Goal: Connect with others: Connect with others

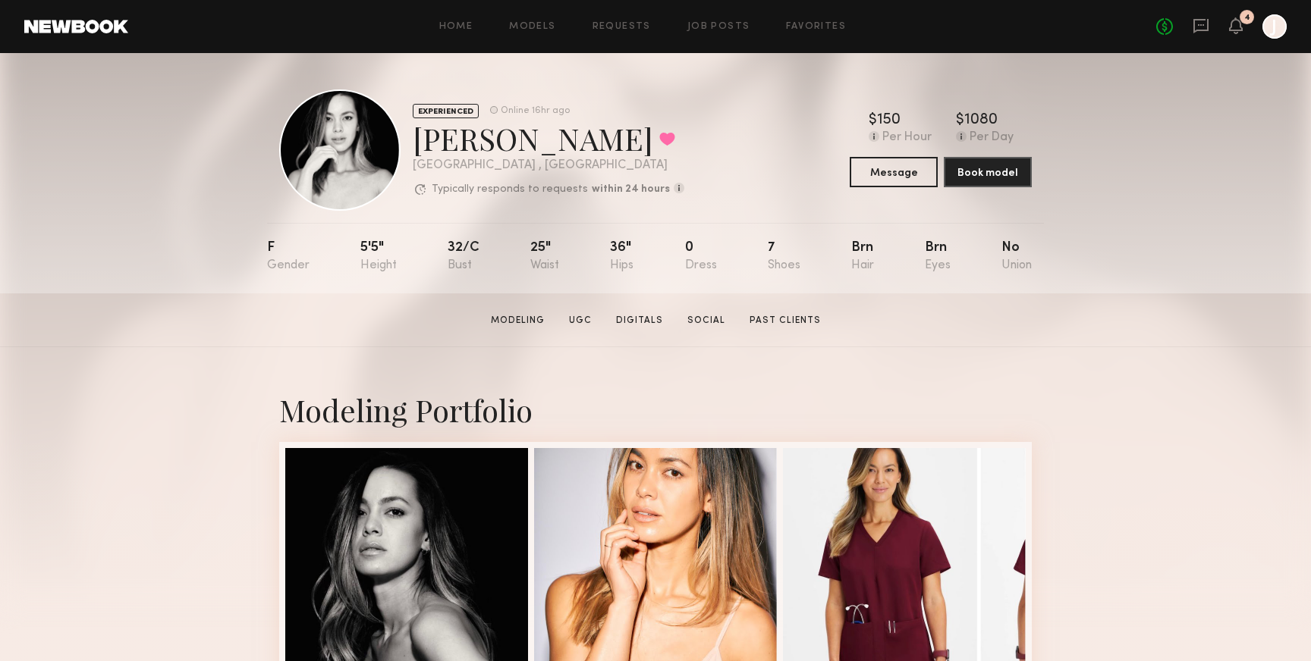
scroll to position [27, 0]
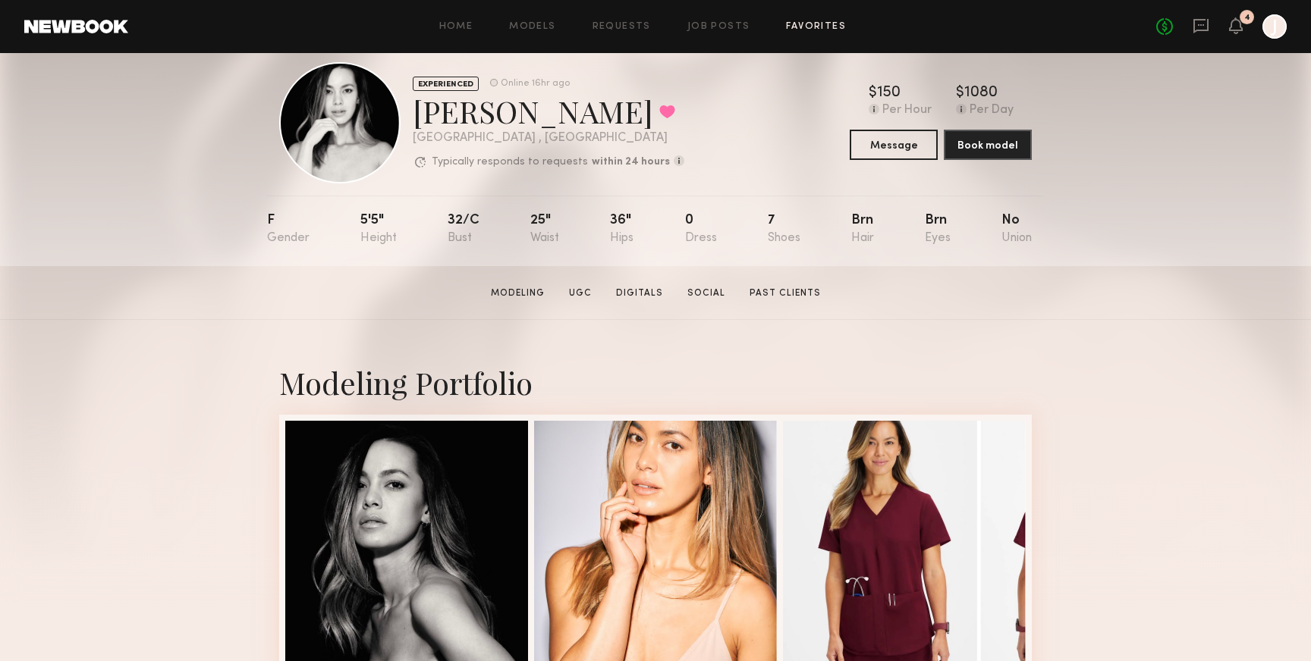
click at [810, 23] on link "Favorites" at bounding box center [816, 27] width 60 height 10
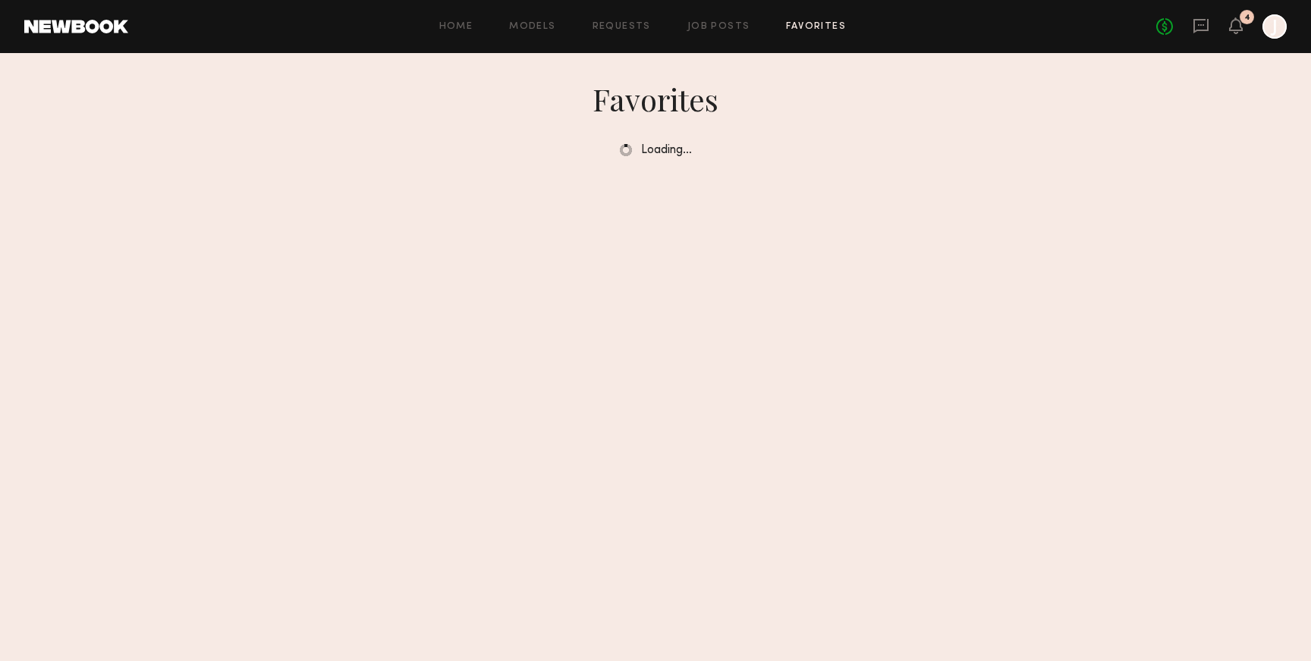
click at [1292, 38] on header "Home Models Requests Job Posts Favorites Sign Out No fees up to $5,000 4 J" at bounding box center [655, 26] width 1311 height 53
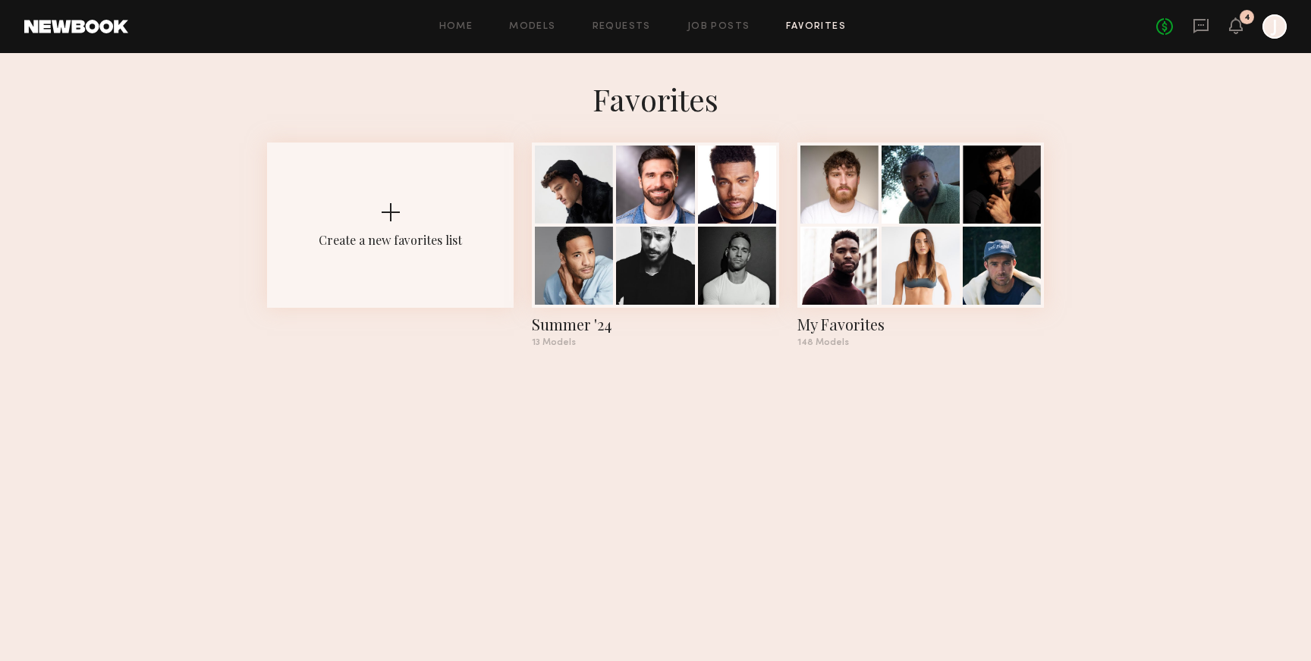
click at [543, 33] on div "Home Models Requests Job Posts Favorites Sign Out No fees up to $5,000 4 J" at bounding box center [707, 26] width 1158 height 24
click at [543, 23] on link "Models" at bounding box center [532, 27] width 46 height 10
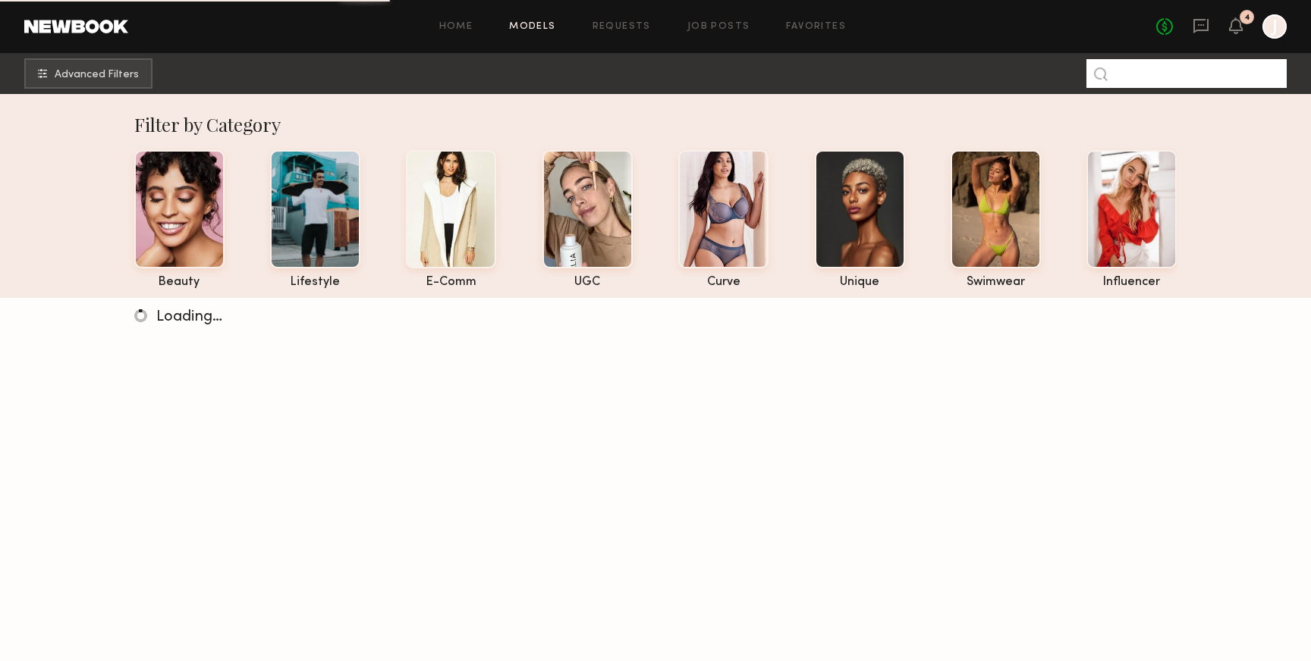
click at [1186, 69] on input at bounding box center [1186, 73] width 200 height 29
type input "****"
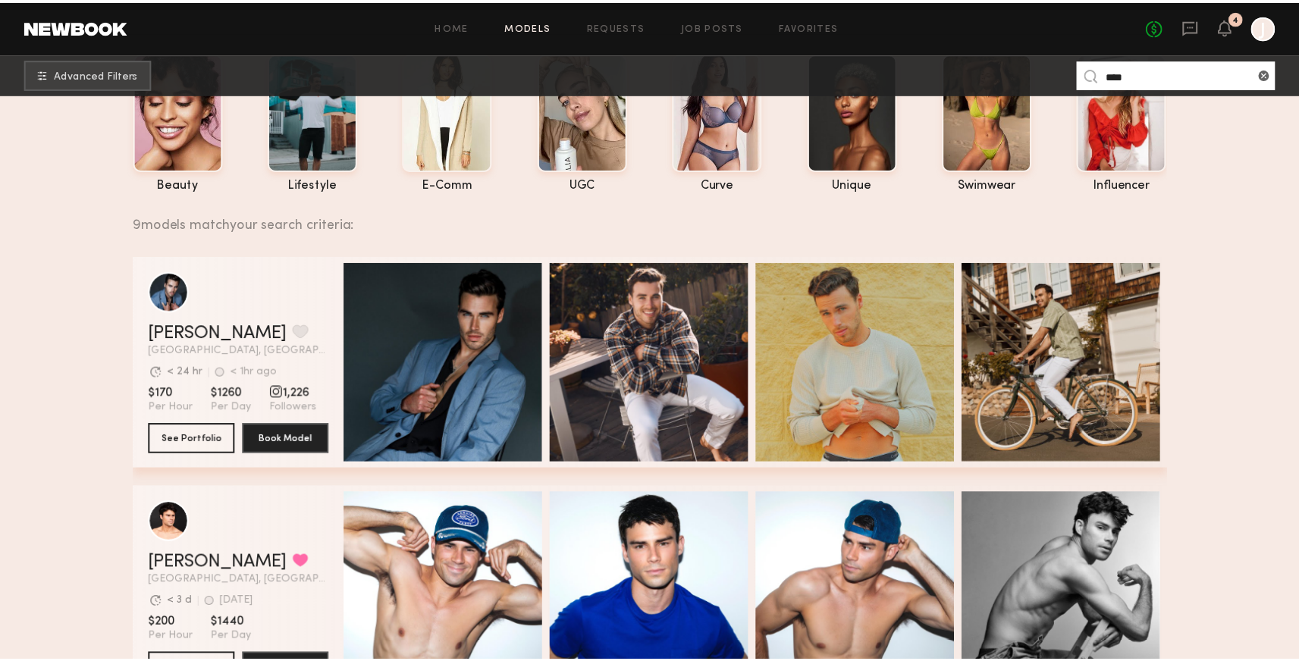
scroll to position [102, 0]
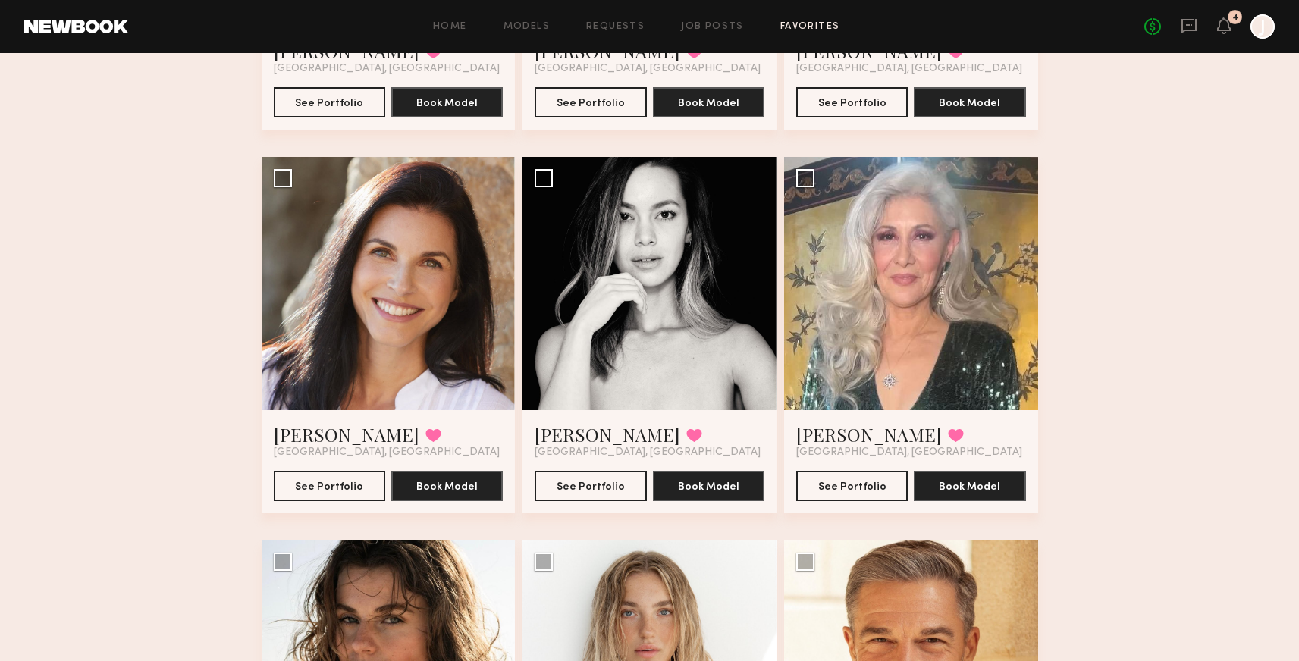
scroll to position [3875, 0]
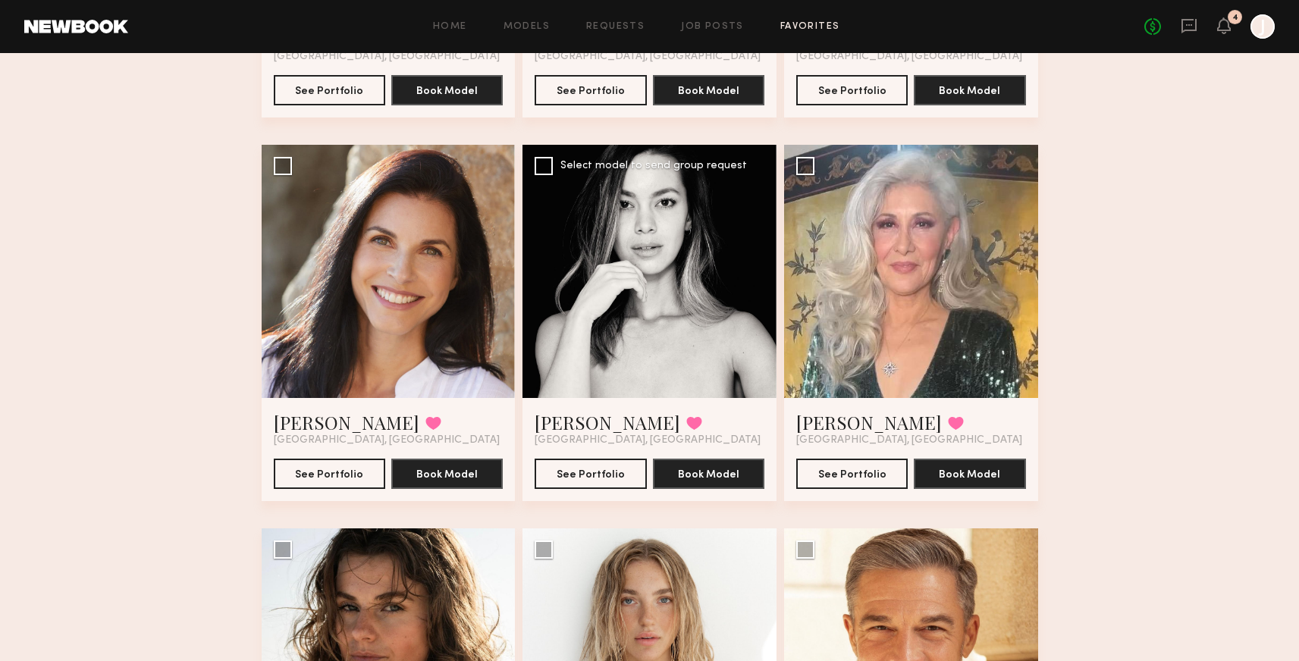
click at [698, 265] on div at bounding box center [650, 272] width 254 height 254
click at [740, 246] on div at bounding box center [650, 272] width 254 height 254
click at [607, 476] on button "See Portfolio" at bounding box center [591, 473] width 112 height 30
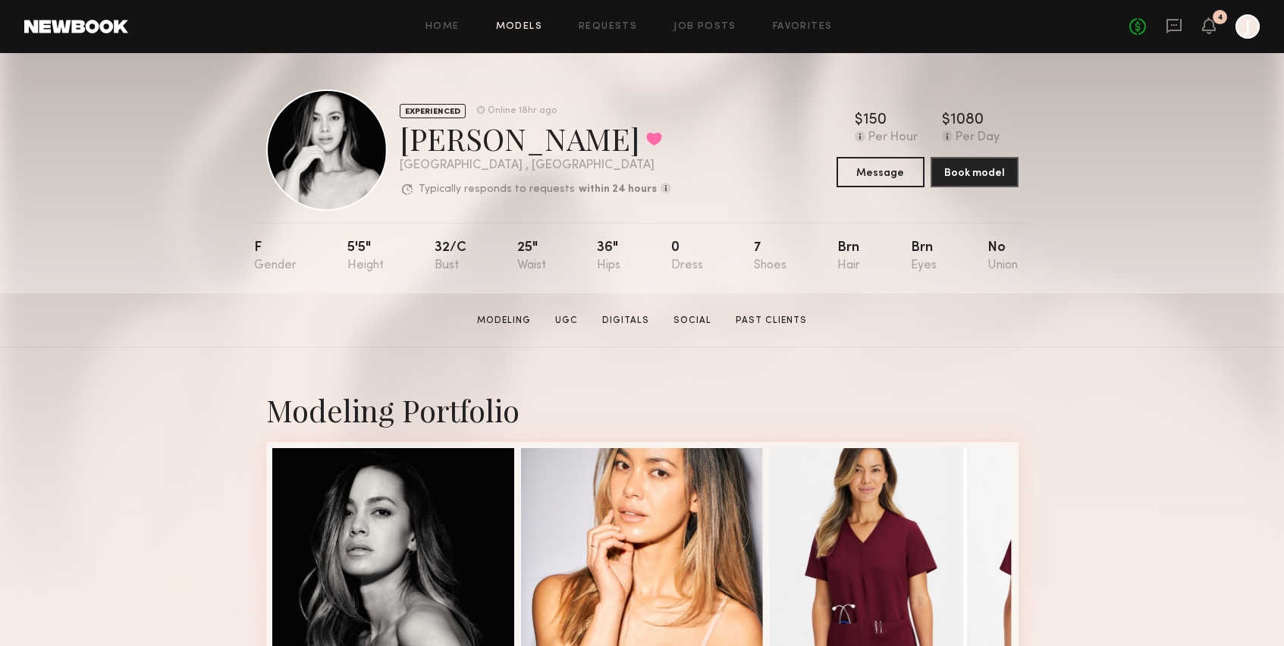
click at [520, 26] on link "Models" at bounding box center [519, 27] width 46 height 10
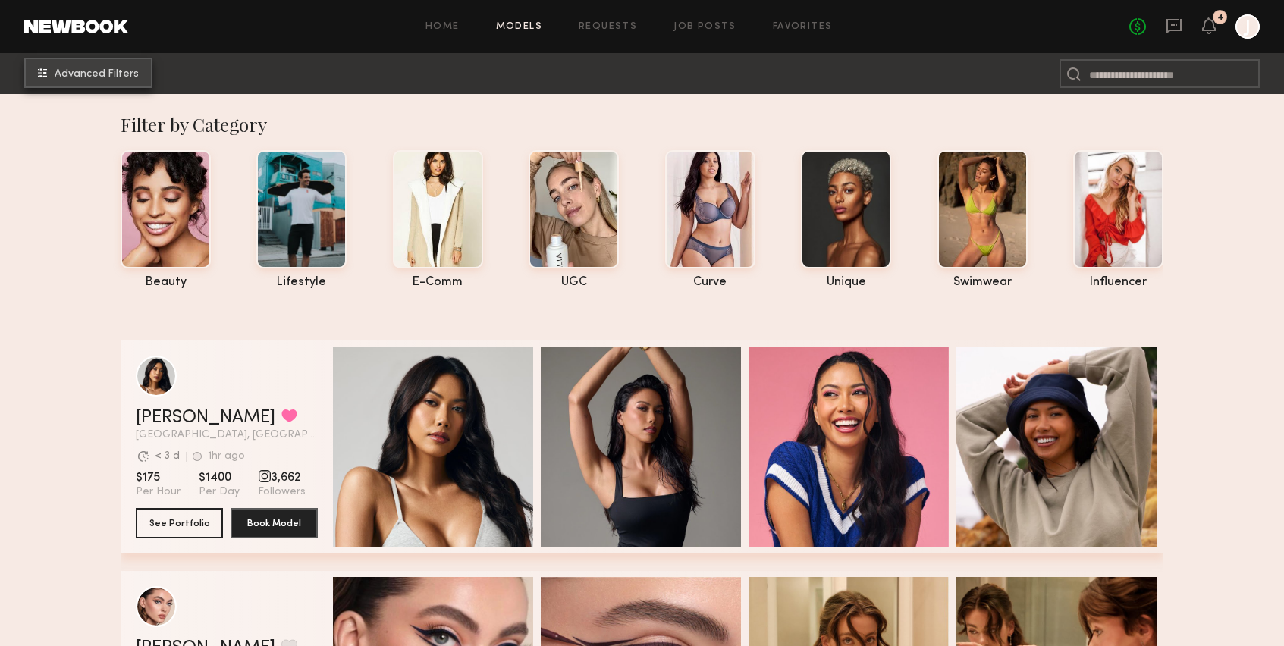
click at [137, 78] on span "Advanced Filters" at bounding box center [97, 74] width 84 height 11
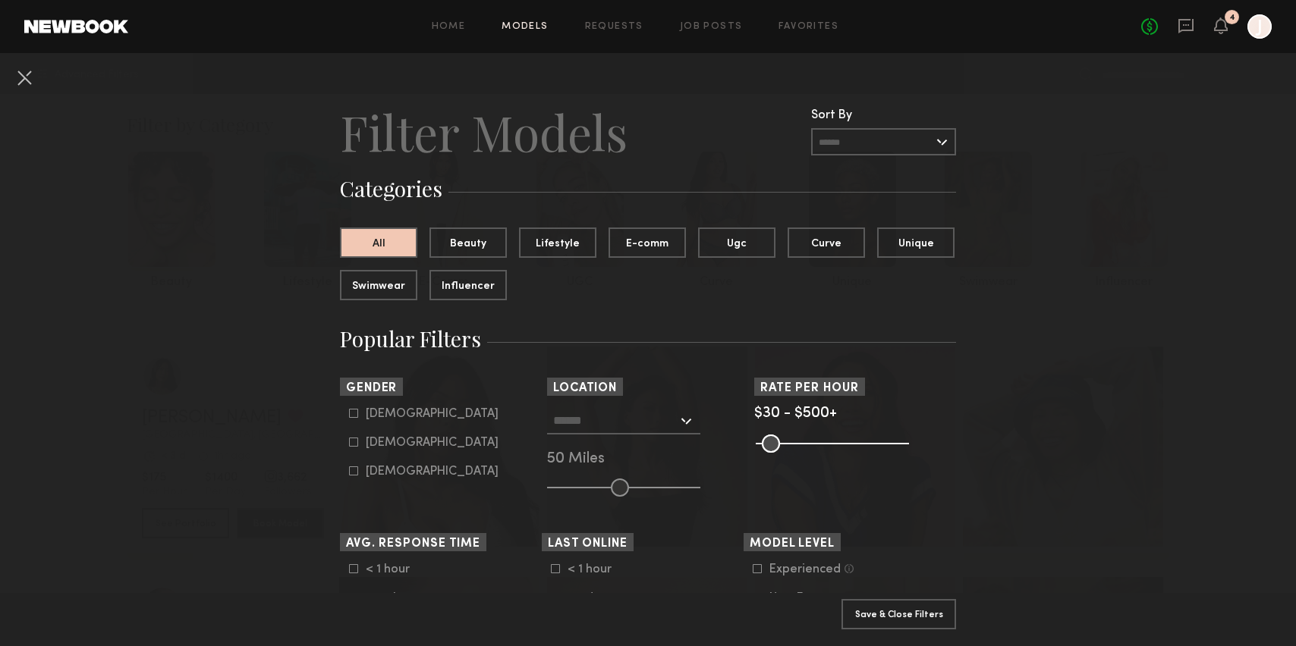
click at [618, 421] on input "text" at bounding box center [615, 420] width 124 height 26
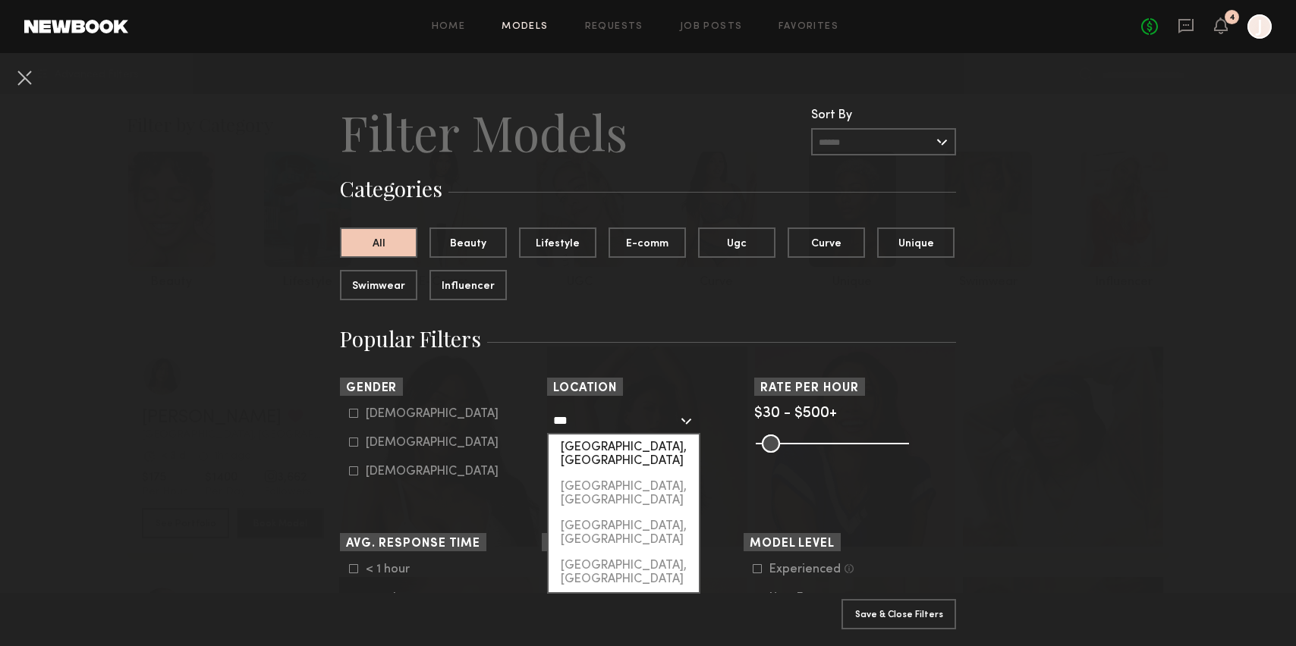
click at [583, 445] on div "[GEOGRAPHIC_DATA], [GEOGRAPHIC_DATA]" at bounding box center [623, 454] width 150 height 39
type input "**********"
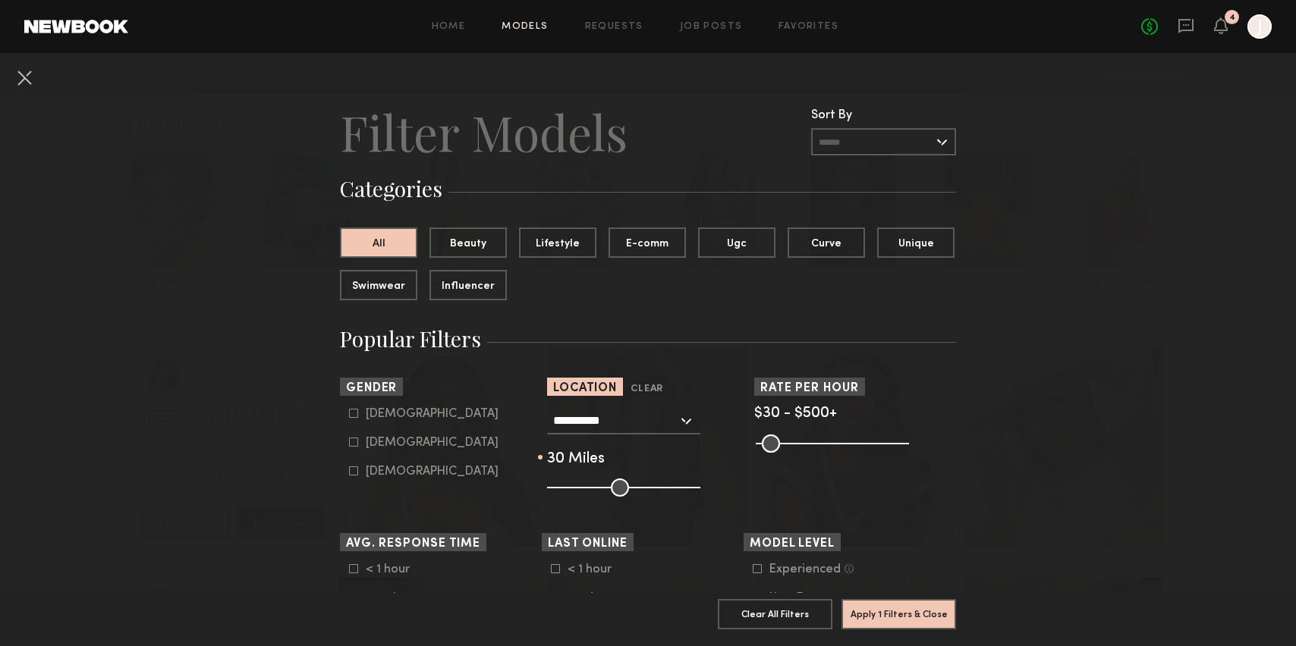
drag, startPoint x: 612, startPoint y: 488, endPoint x: 582, endPoint y: 488, distance: 30.4
type input "**"
click at [582, 488] on input "range" at bounding box center [623, 488] width 153 height 18
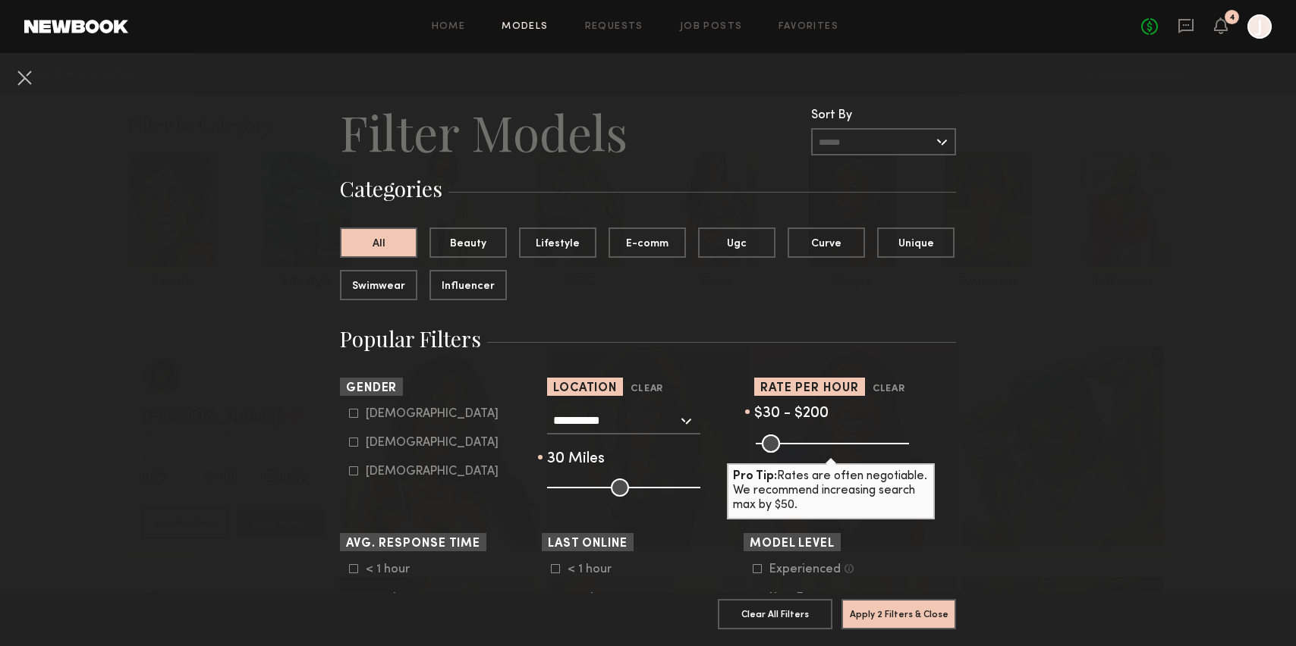
drag, startPoint x: 897, startPoint y: 443, endPoint x: 807, endPoint y: 453, distance: 90.8
type input "***"
click at [807, 453] on input "range" at bounding box center [832, 444] width 153 height 18
click at [373, 444] on div "[DEMOGRAPHIC_DATA]" at bounding box center [432, 442] width 133 height 9
type input "**"
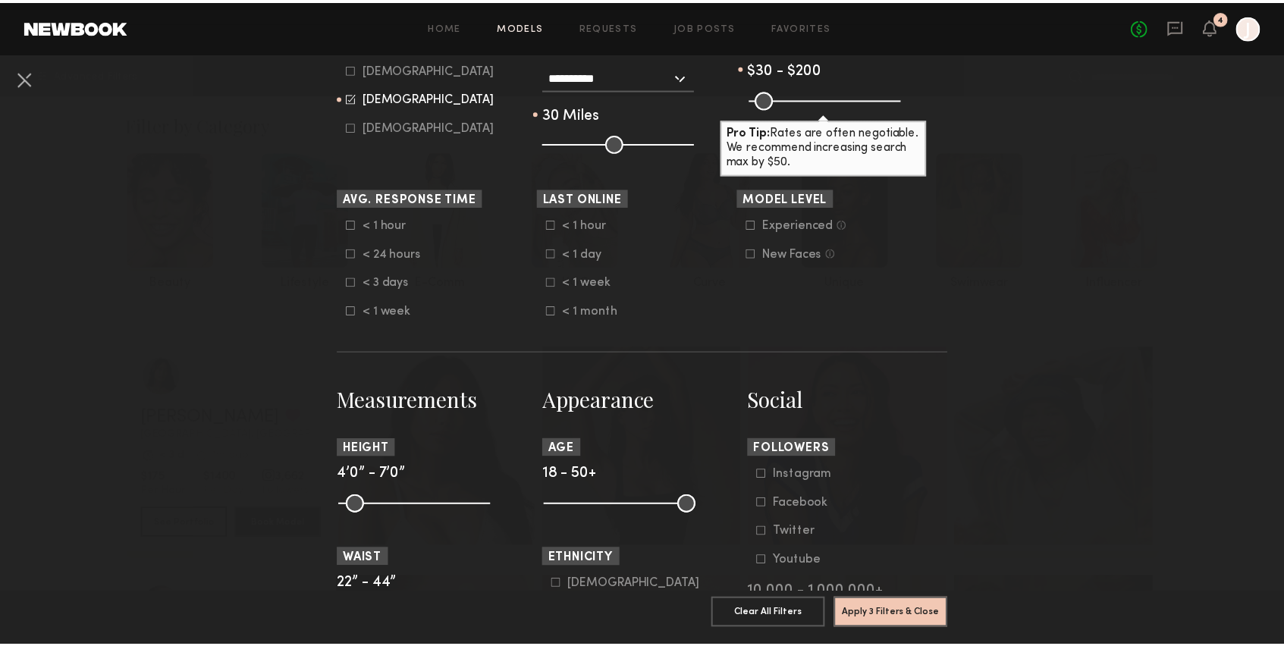
scroll to position [344, 0]
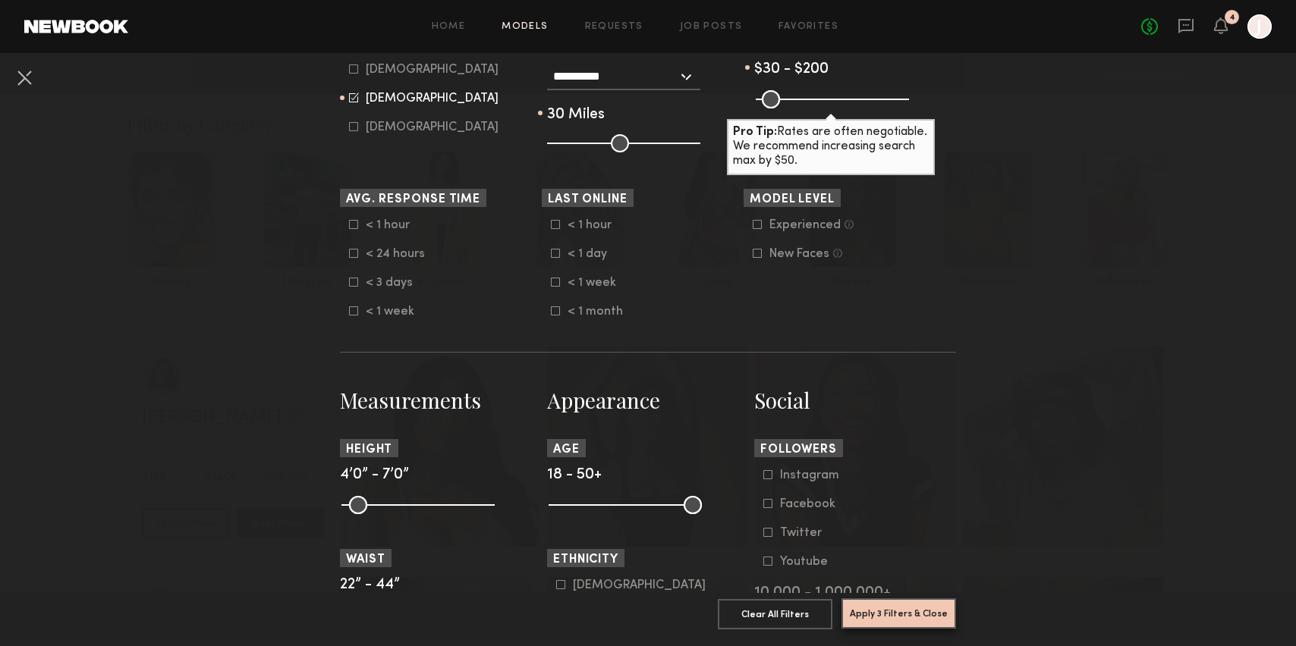
click at [878, 610] on button "Apply 3 Filters & Close" at bounding box center [898, 613] width 115 height 30
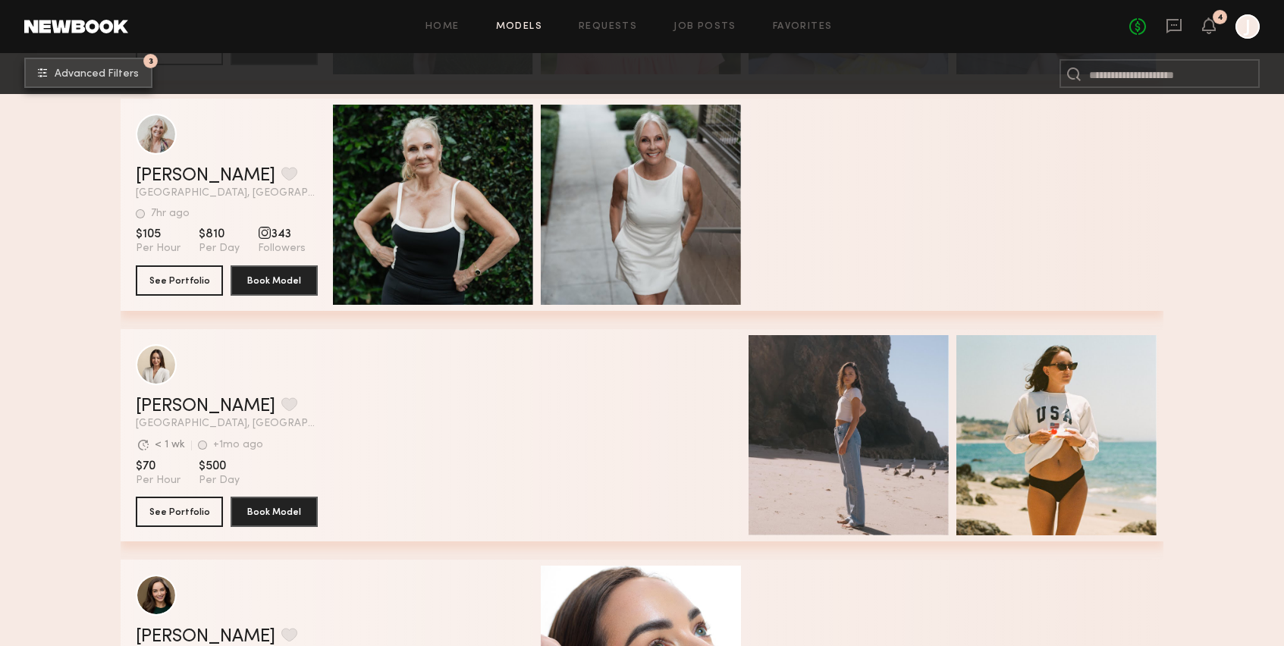
scroll to position [5633, 0]
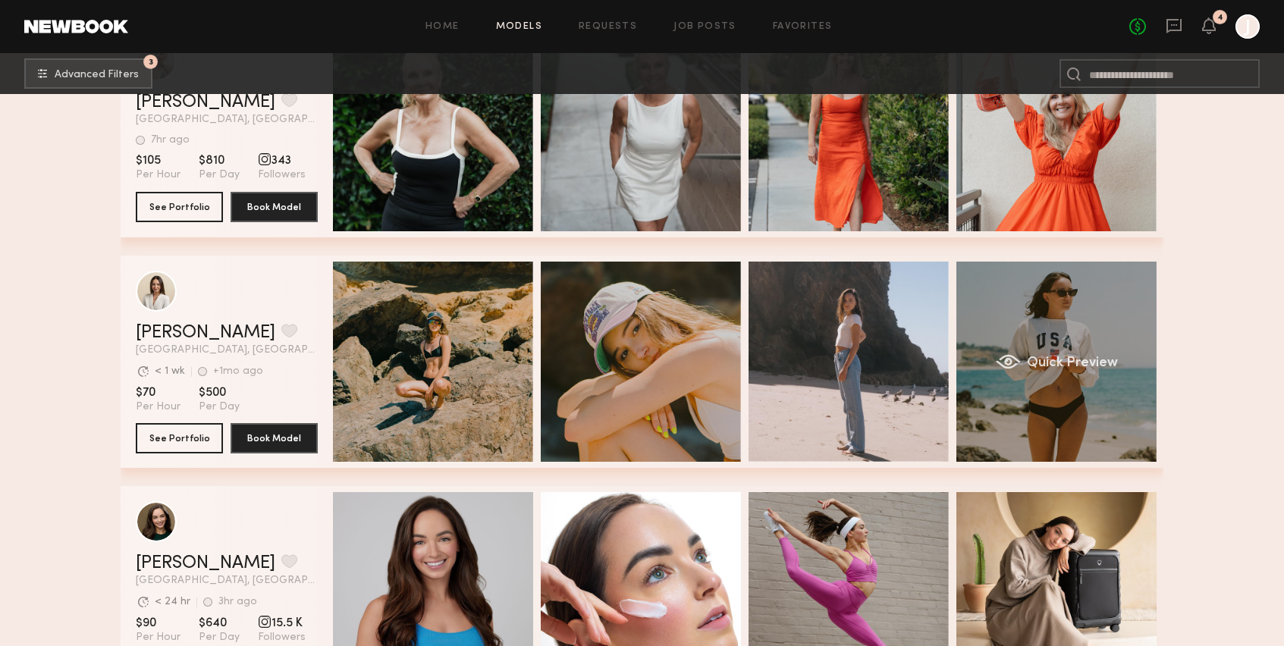
click at [1083, 361] on span "Quick Preview" at bounding box center [1072, 364] width 91 height 14
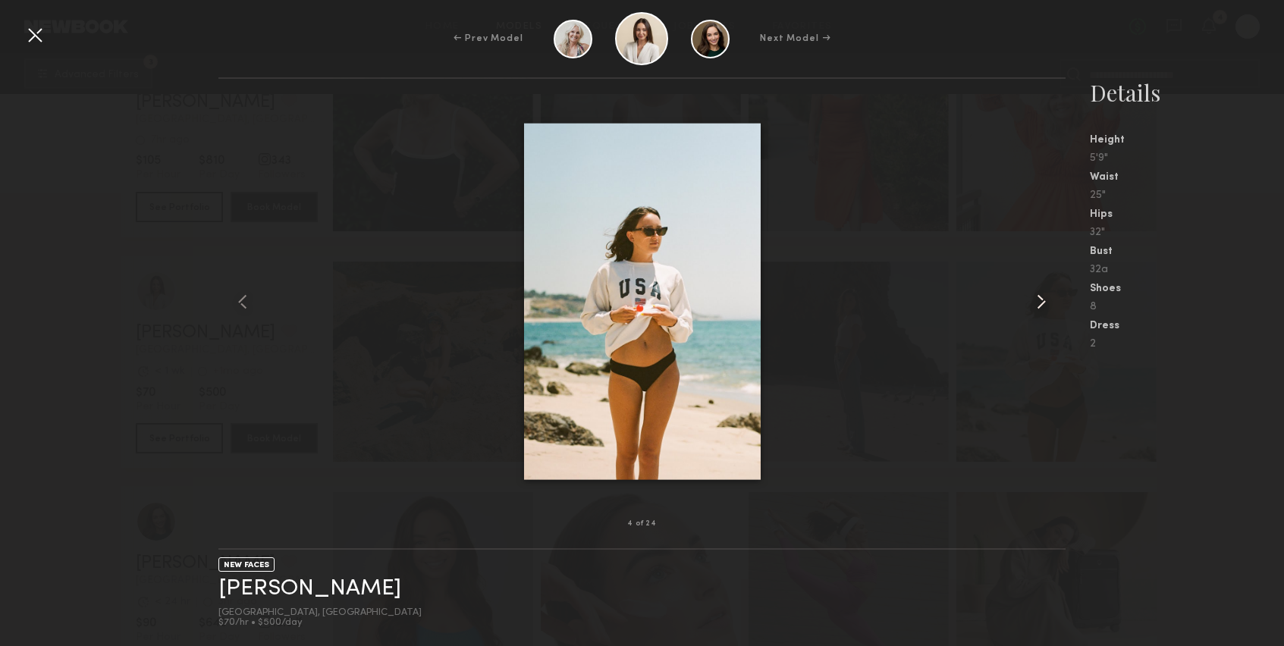
click at [1038, 303] on common-icon at bounding box center [1041, 302] width 24 height 24
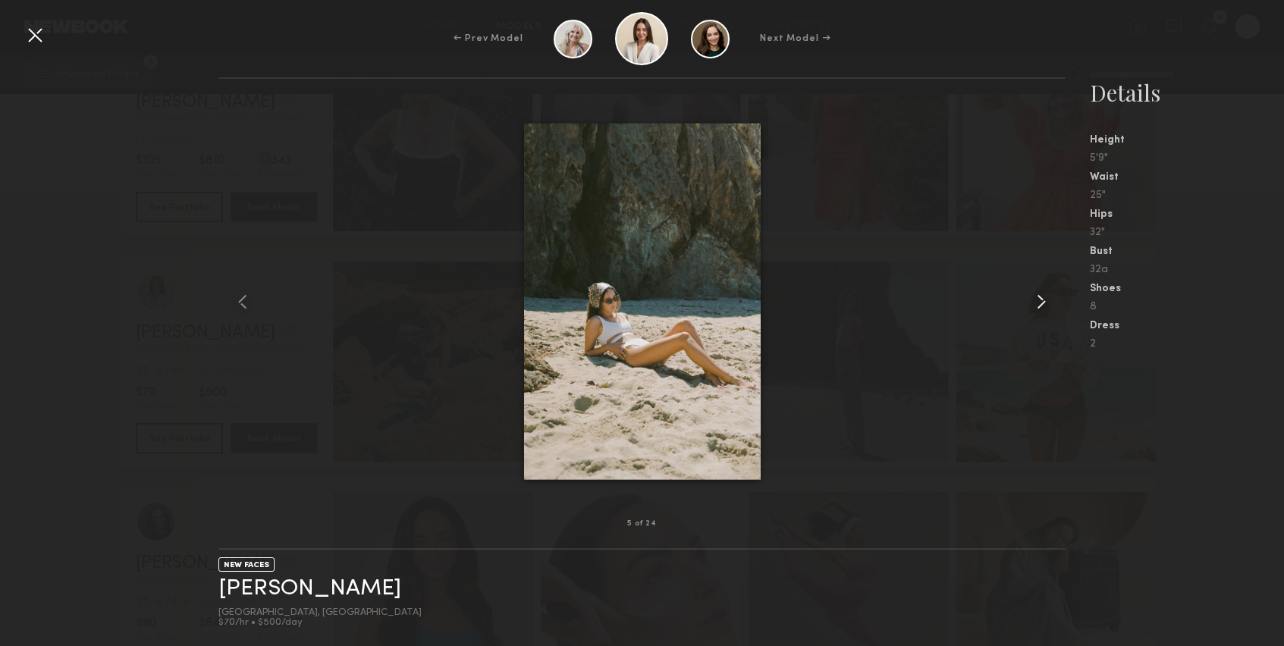
click at [1038, 303] on common-icon at bounding box center [1041, 302] width 24 height 24
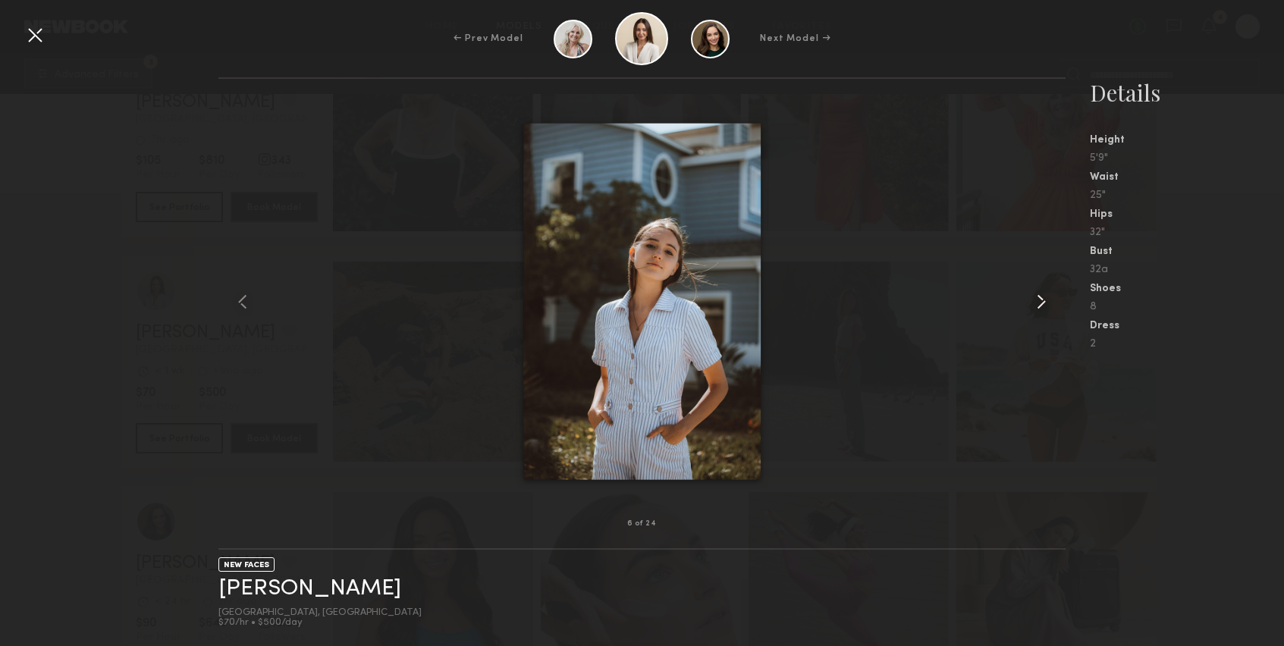
click at [1038, 303] on common-icon at bounding box center [1041, 302] width 24 height 24
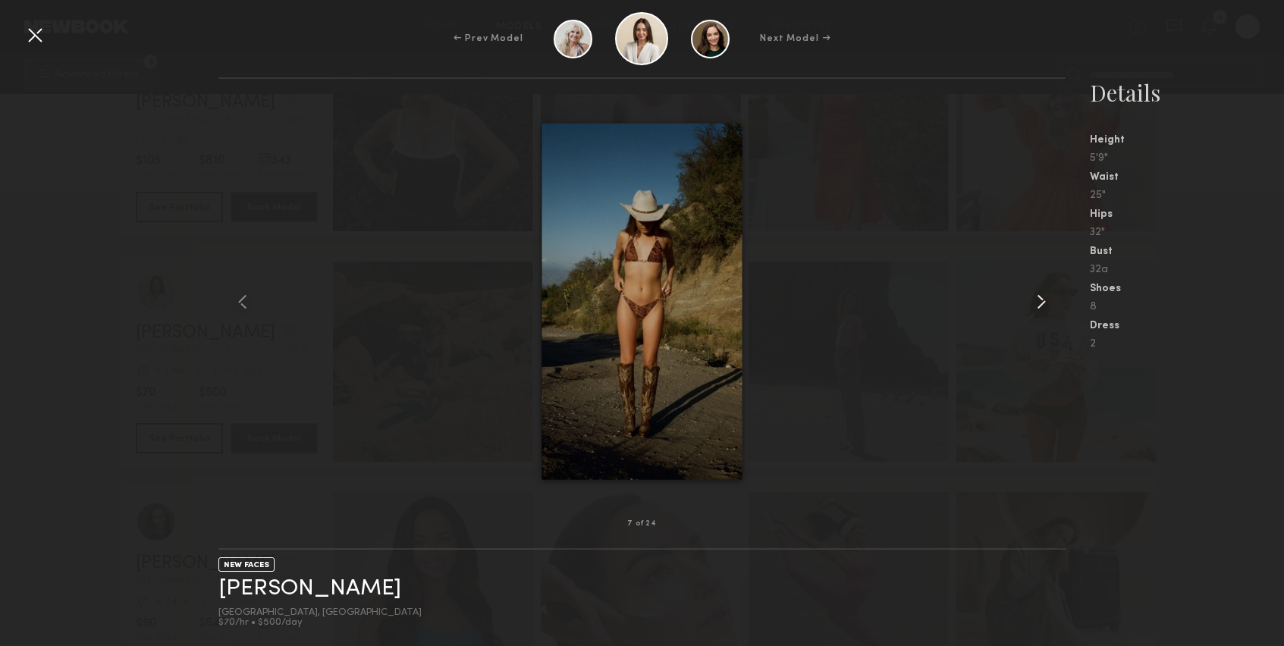
click at [1038, 303] on common-icon at bounding box center [1041, 302] width 24 height 24
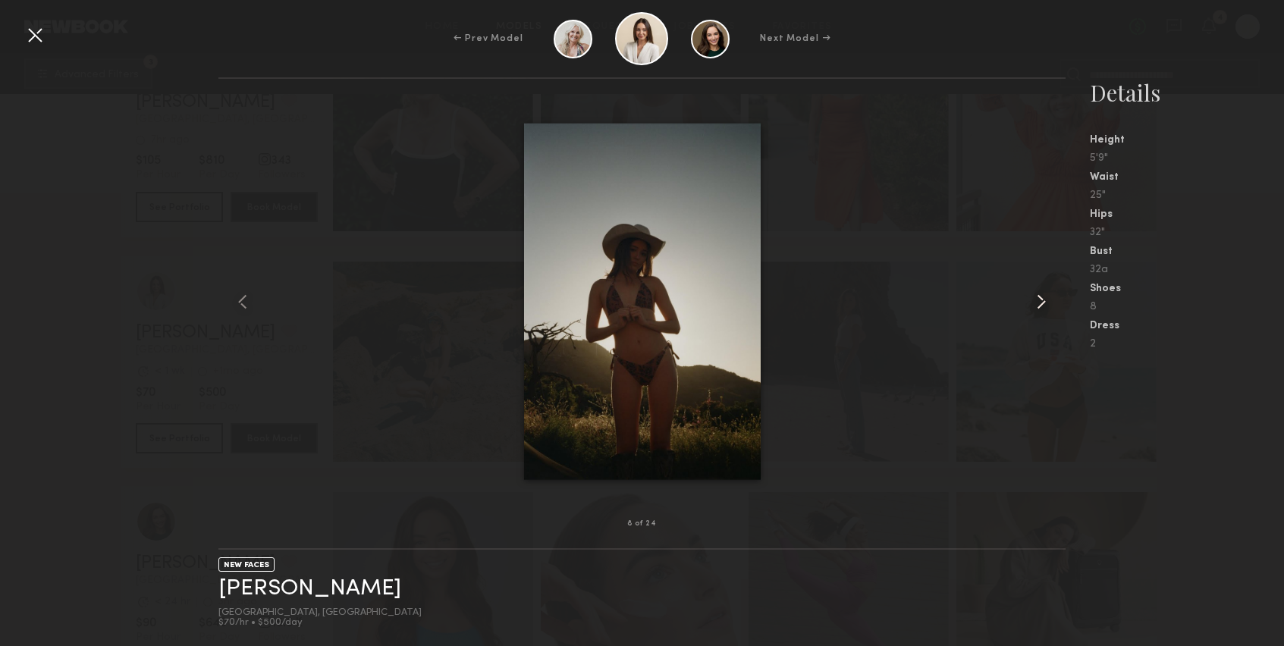
click at [1038, 303] on common-icon at bounding box center [1041, 302] width 24 height 24
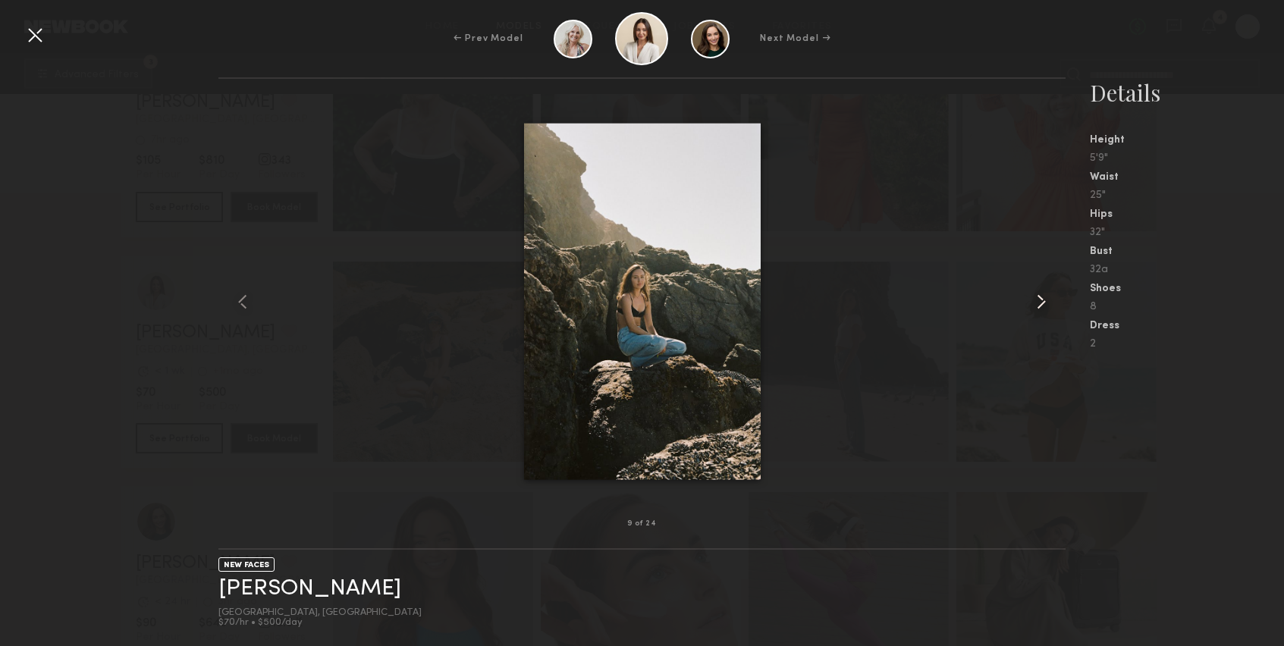
click at [1038, 303] on common-icon at bounding box center [1041, 302] width 24 height 24
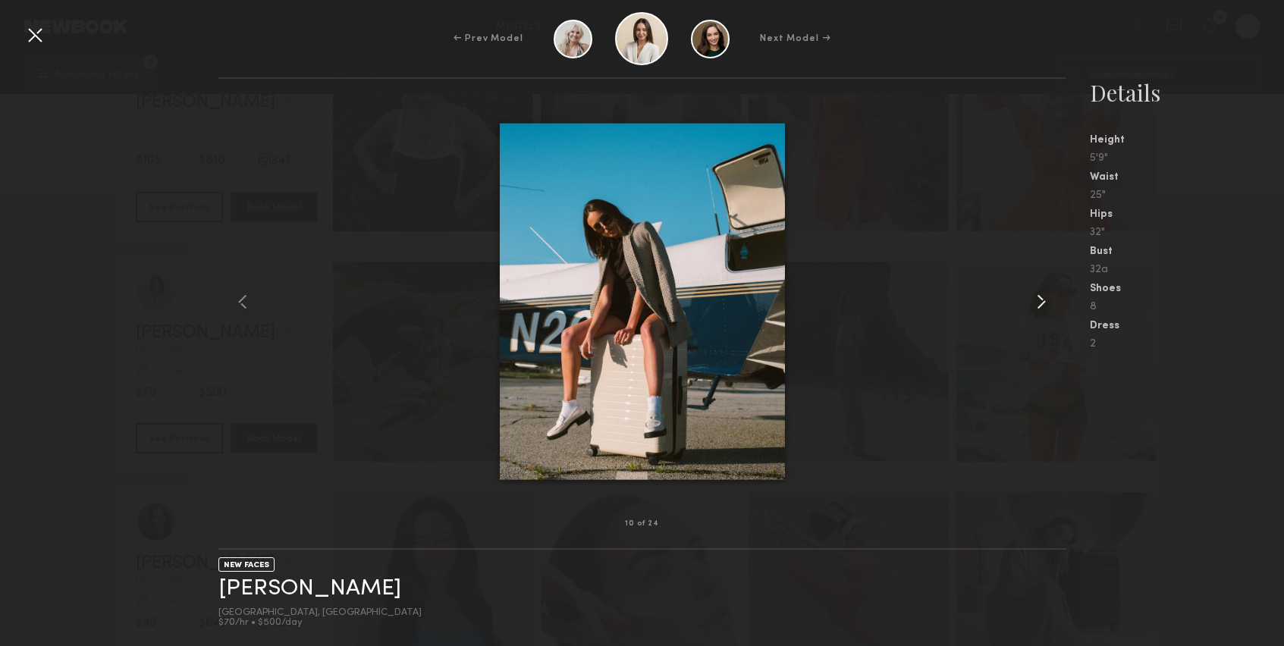
click at [1038, 303] on common-icon at bounding box center [1041, 302] width 24 height 24
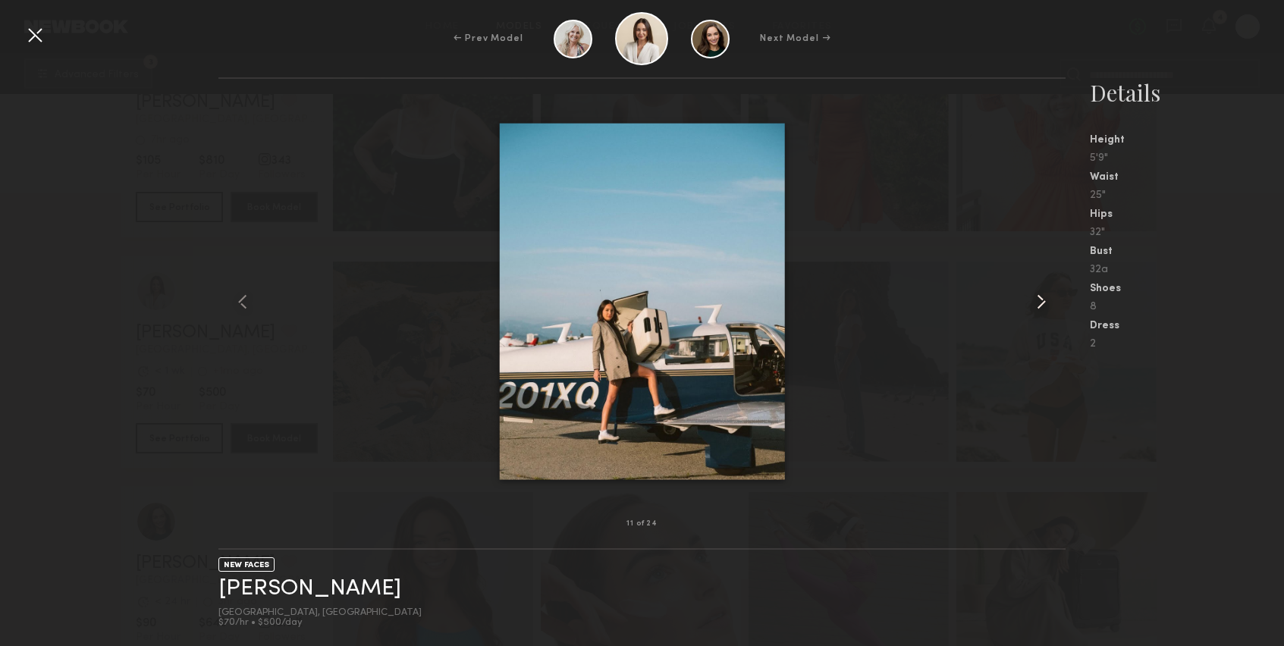
click at [1038, 303] on common-icon at bounding box center [1041, 302] width 24 height 24
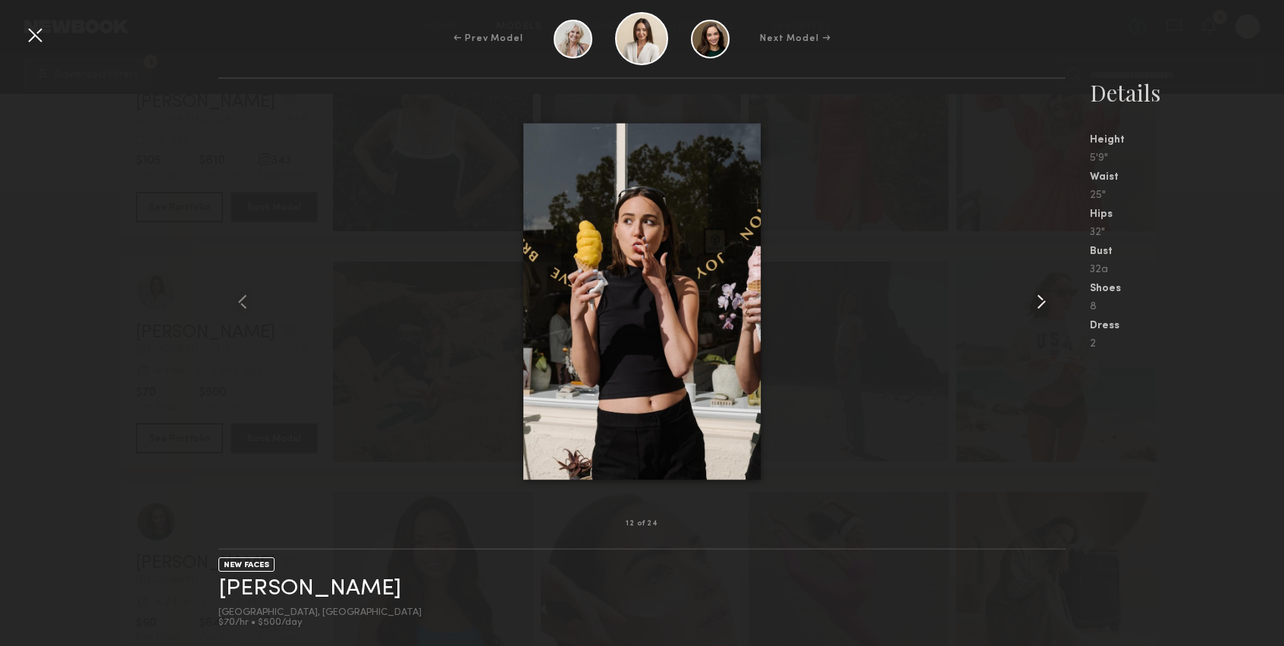
click at [1038, 303] on common-icon at bounding box center [1041, 302] width 24 height 24
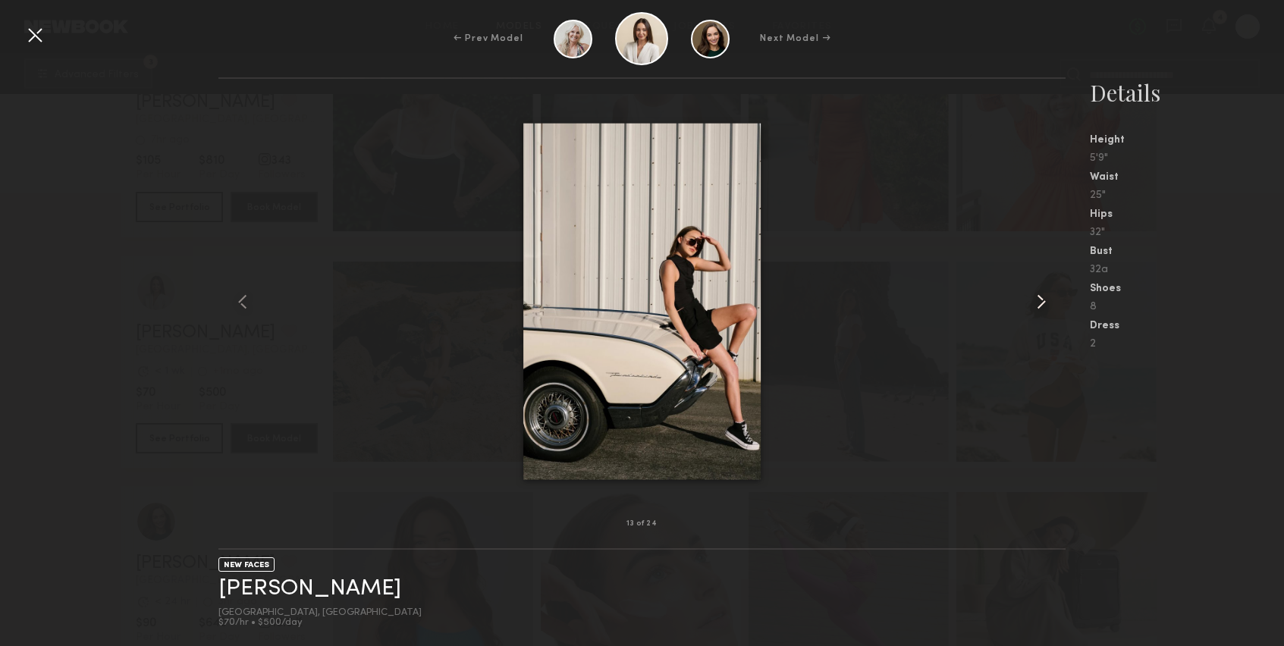
click at [1038, 303] on common-icon at bounding box center [1041, 302] width 24 height 24
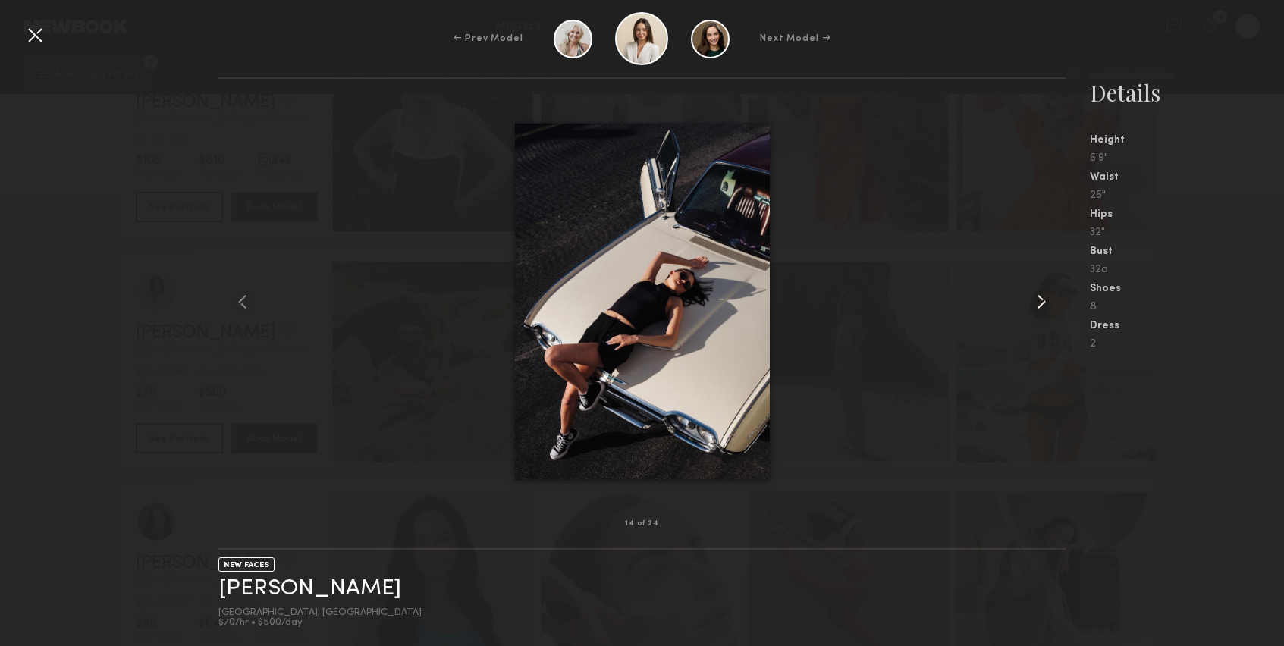
click at [1038, 303] on common-icon at bounding box center [1041, 302] width 24 height 24
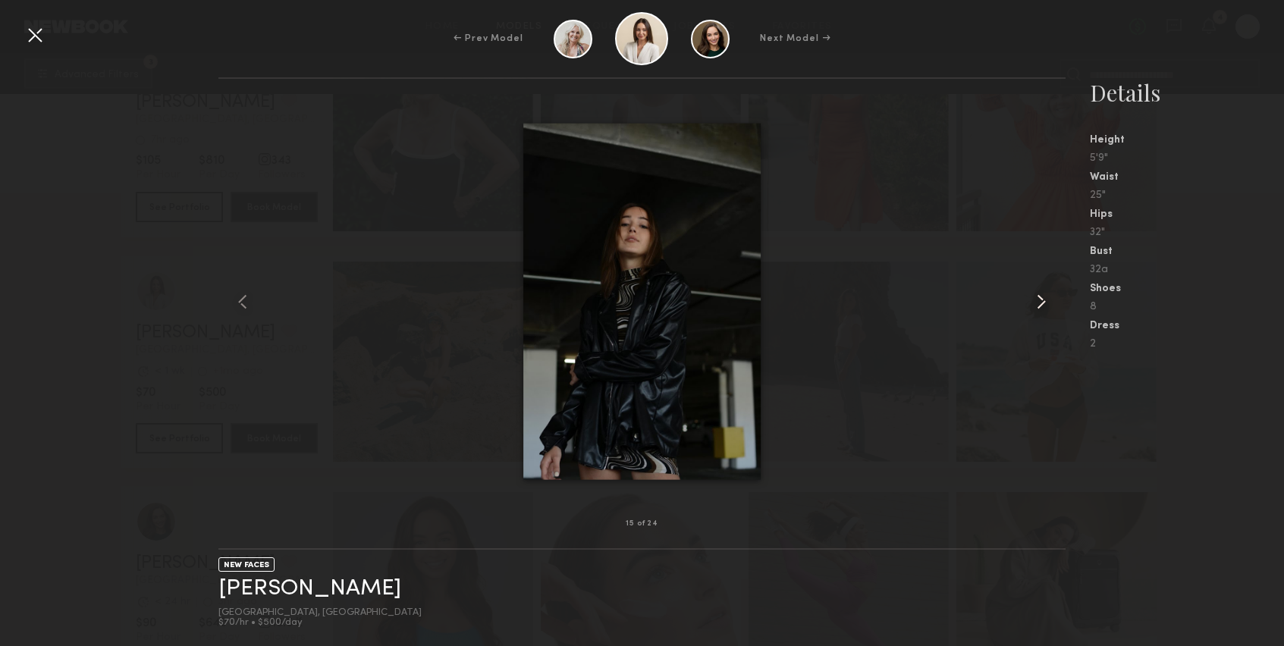
click at [1038, 303] on common-icon at bounding box center [1041, 302] width 24 height 24
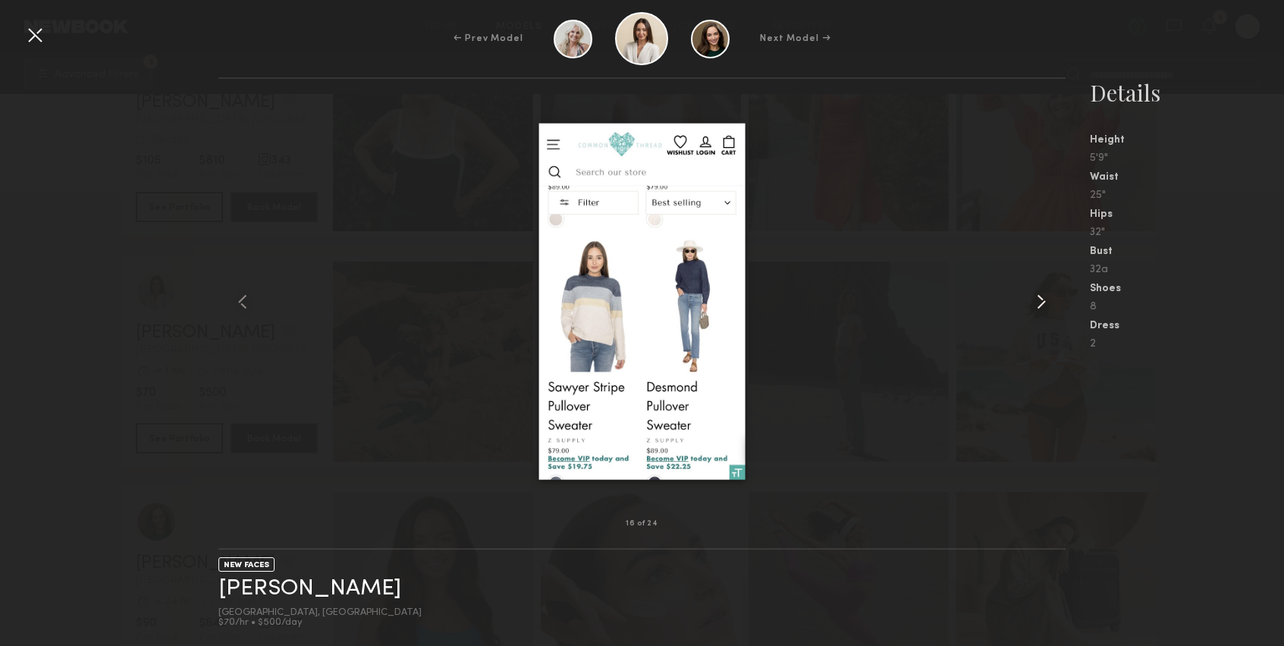
click at [1038, 303] on common-icon at bounding box center [1041, 302] width 24 height 24
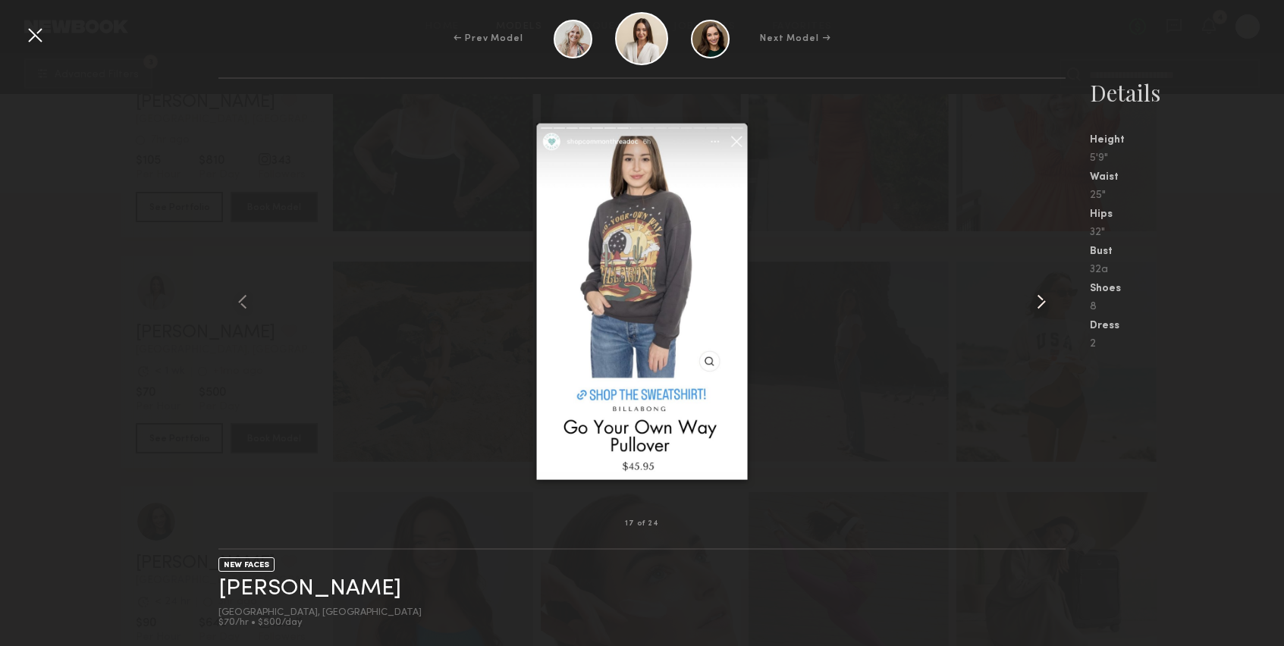
click at [1038, 303] on common-icon at bounding box center [1041, 302] width 24 height 24
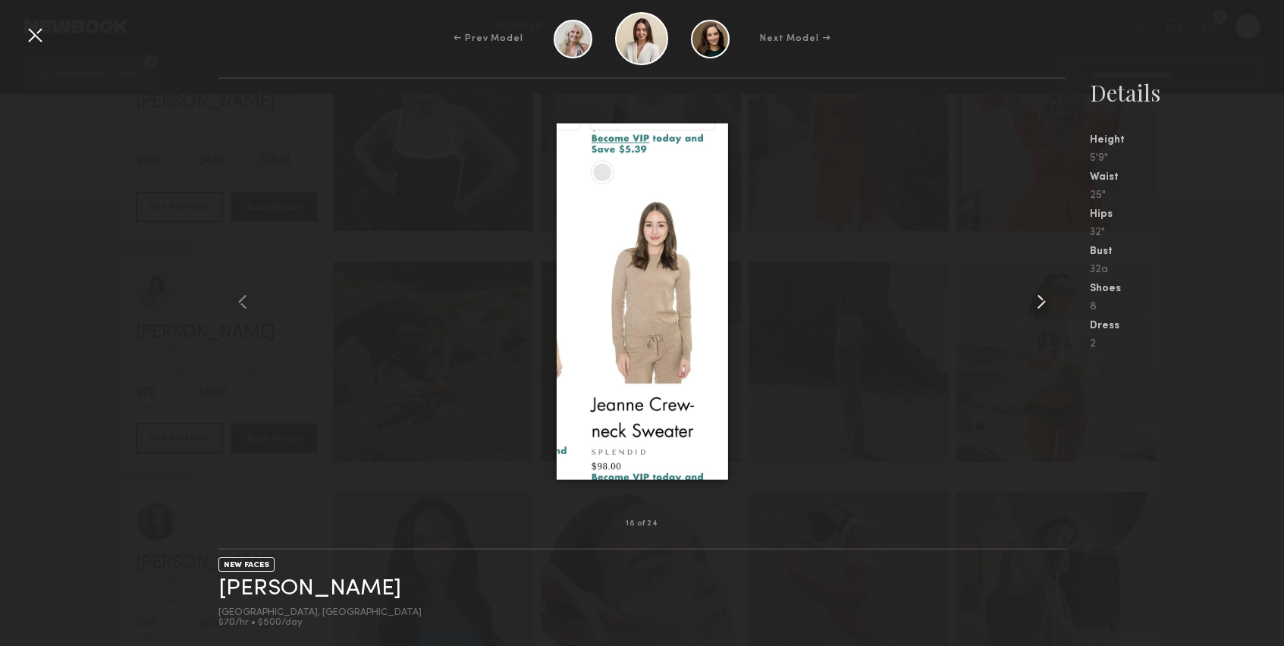
click at [1038, 303] on common-icon at bounding box center [1041, 302] width 24 height 24
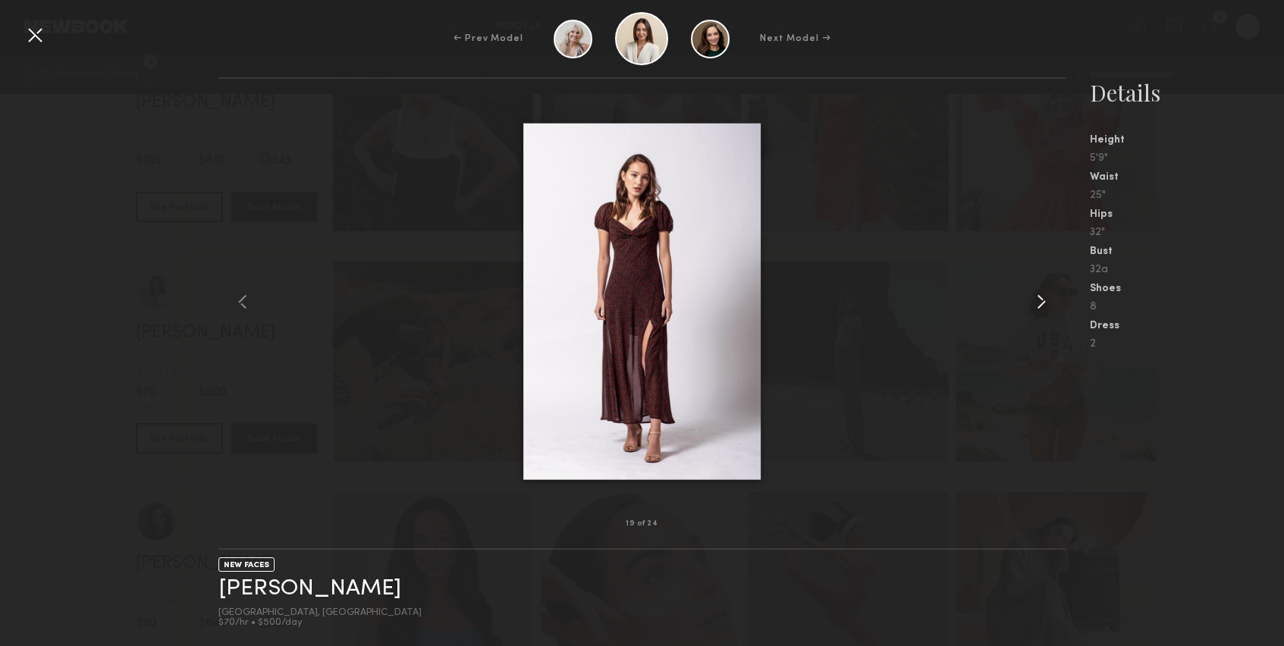
click at [1038, 303] on common-icon at bounding box center [1041, 302] width 24 height 24
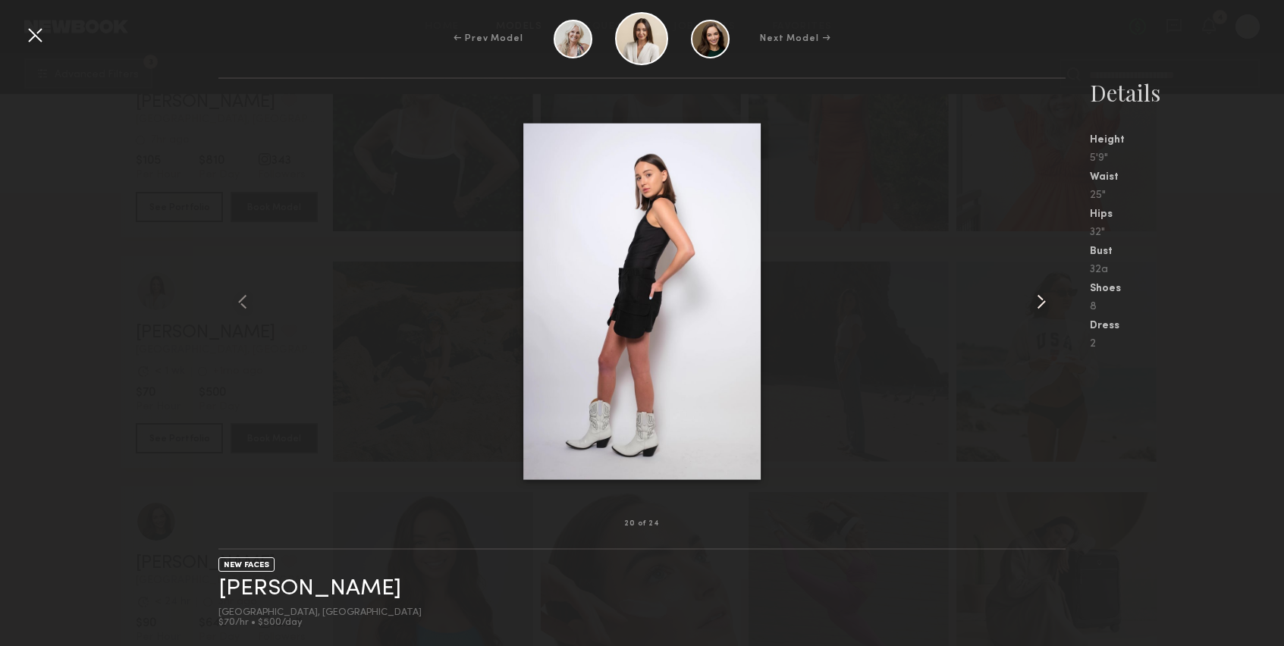
click at [1038, 303] on common-icon at bounding box center [1041, 302] width 24 height 24
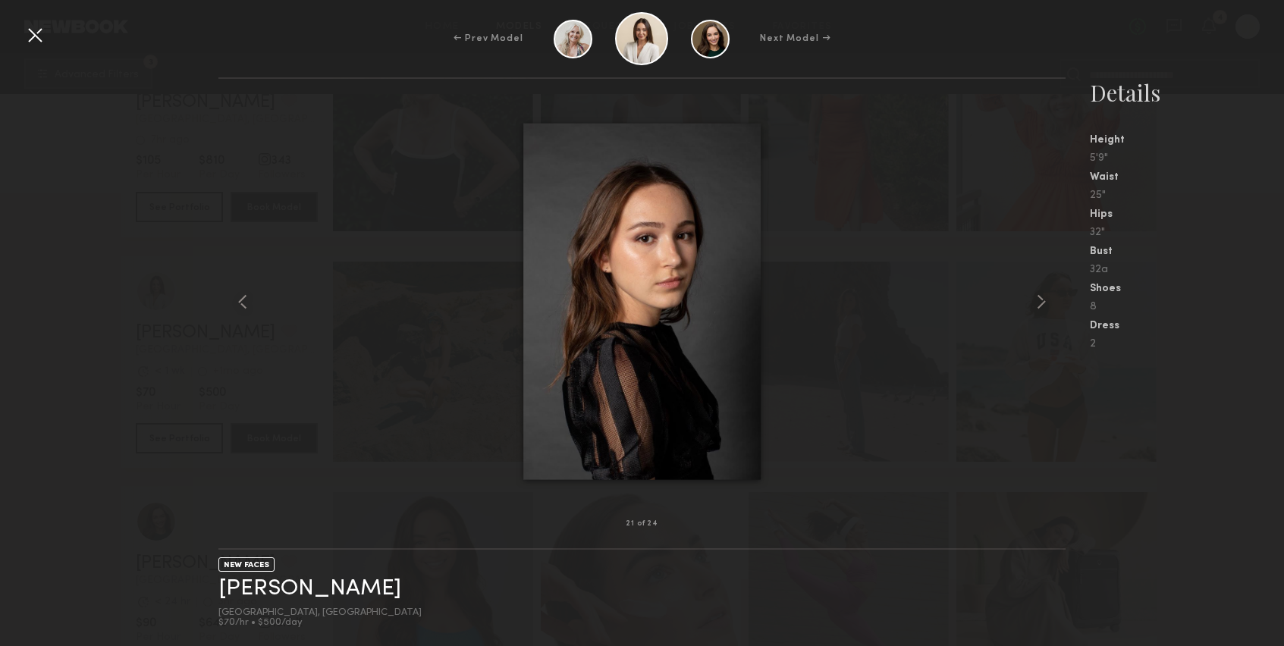
click at [39, 33] on div at bounding box center [35, 35] width 24 height 24
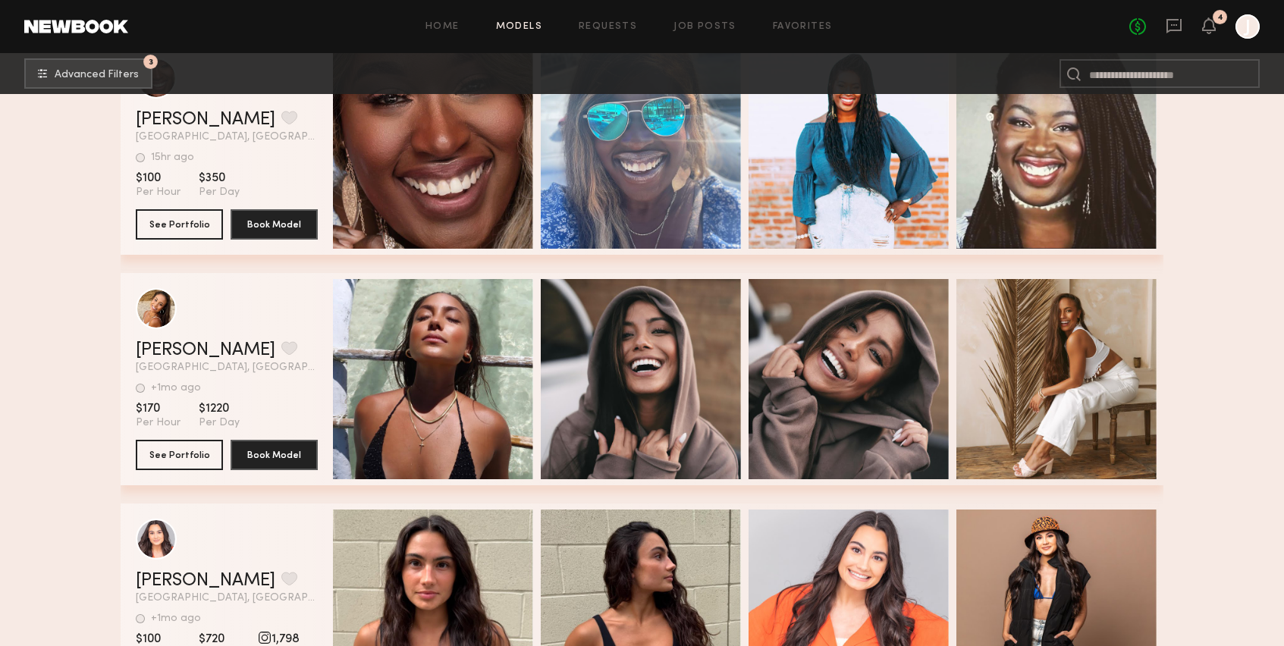
scroll to position [7921, 0]
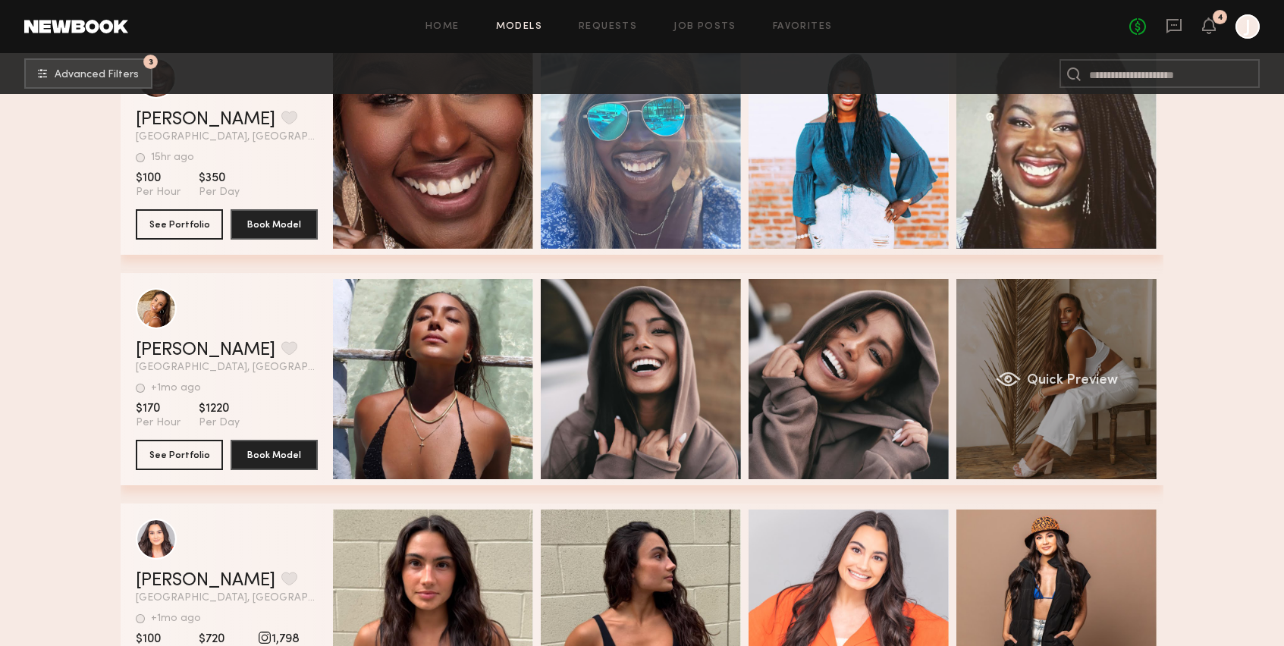
click at [1029, 372] on div "Quick Preview" at bounding box center [1057, 379] width 200 height 200
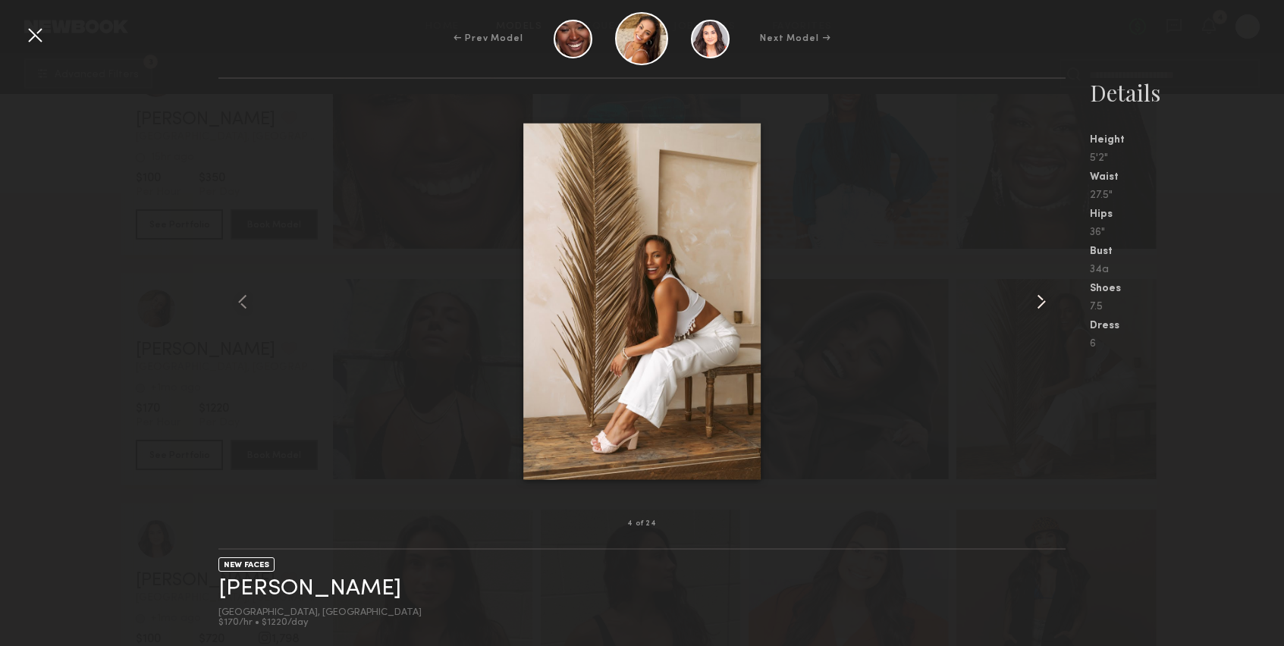
click at [1038, 303] on common-icon at bounding box center [1041, 302] width 24 height 24
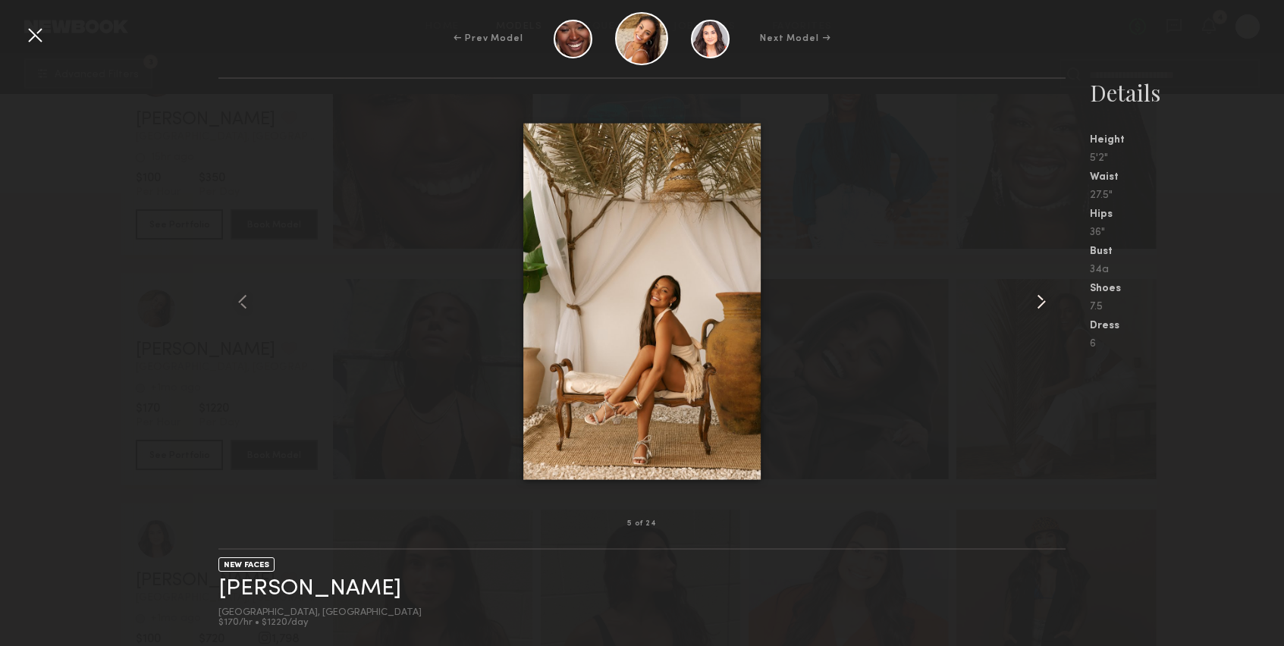
click at [1038, 303] on common-icon at bounding box center [1041, 302] width 24 height 24
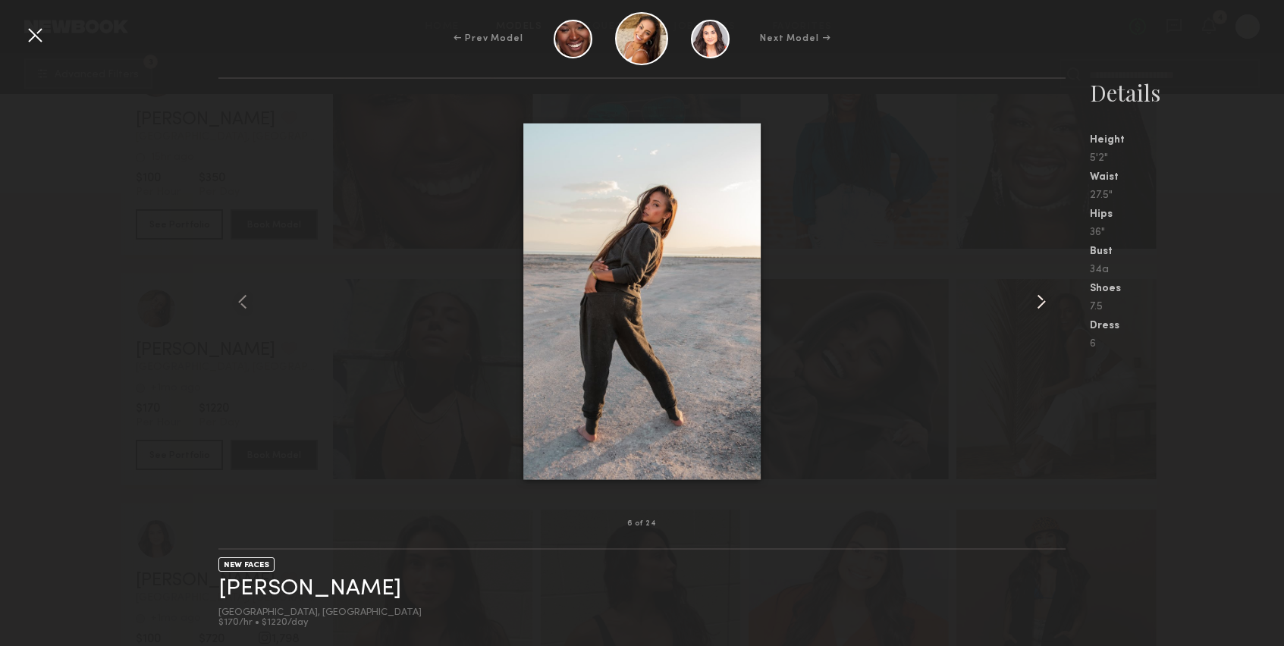
click at [1038, 303] on common-icon at bounding box center [1041, 302] width 24 height 24
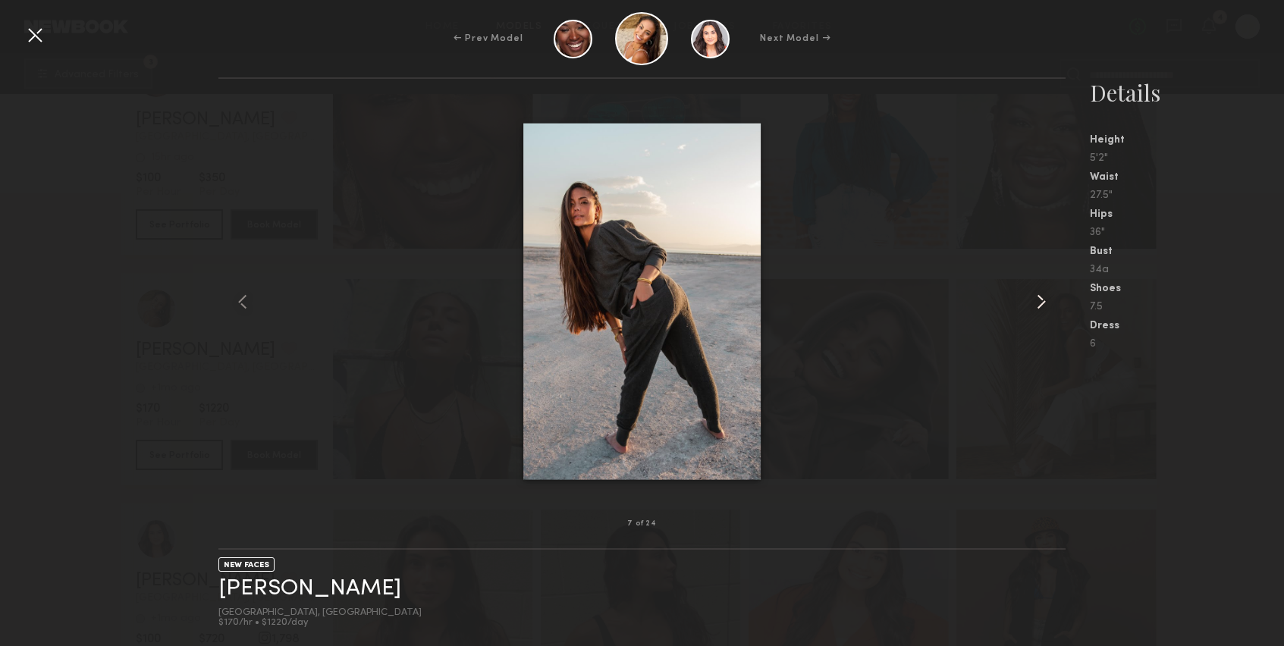
click at [1038, 303] on common-icon at bounding box center [1041, 302] width 24 height 24
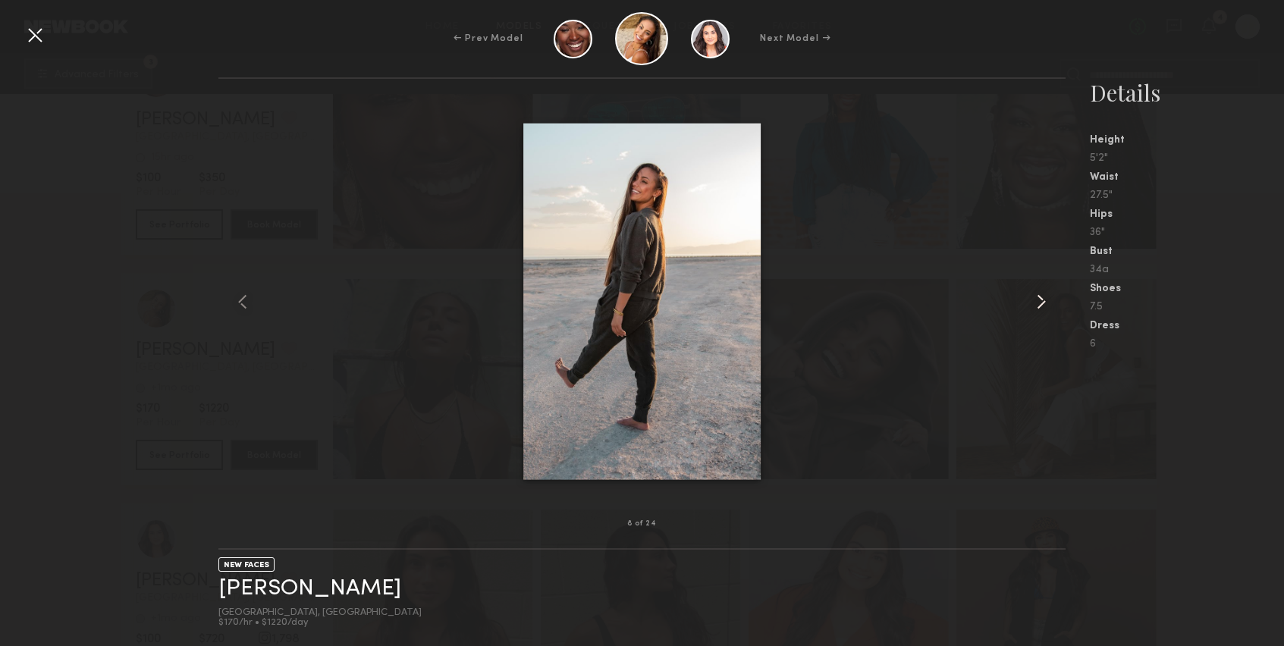
click at [1038, 303] on common-icon at bounding box center [1041, 302] width 24 height 24
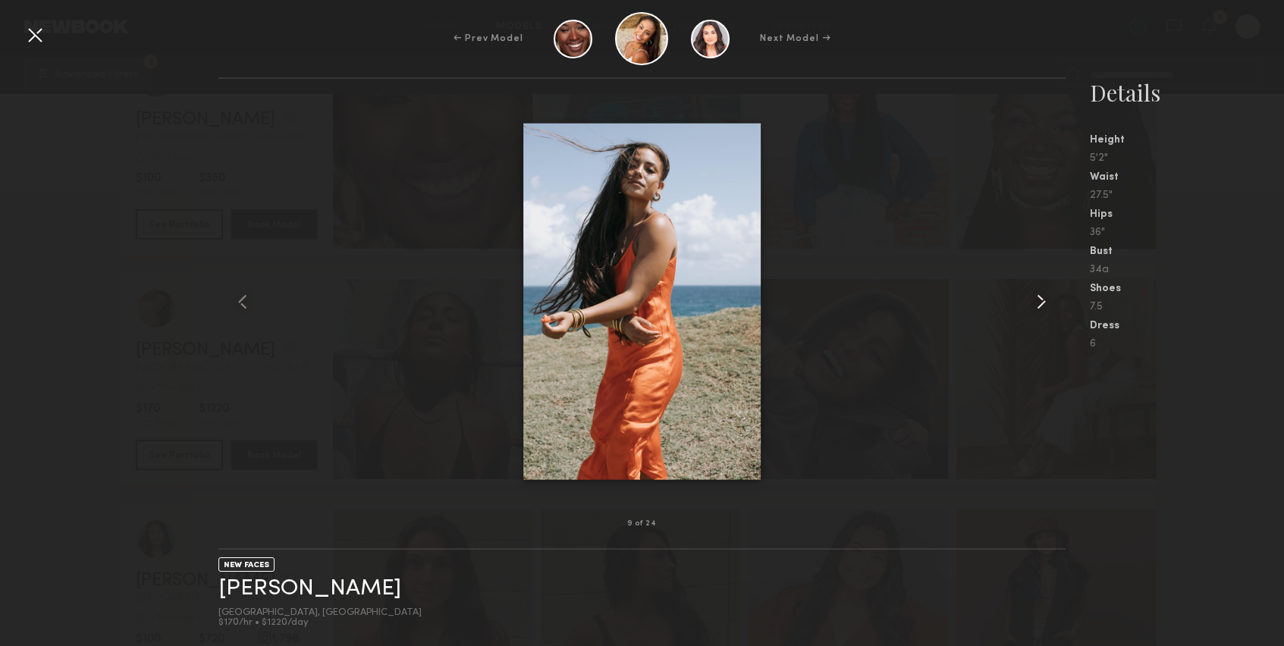
click at [1038, 303] on common-icon at bounding box center [1041, 302] width 24 height 24
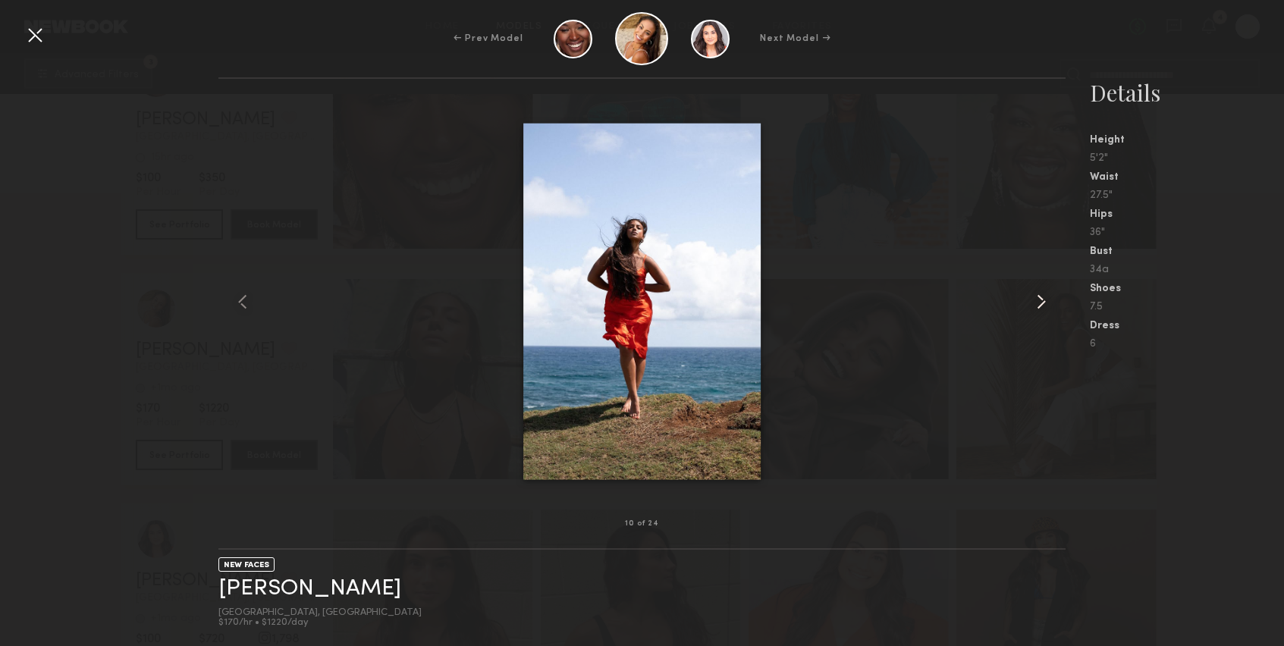
click at [1038, 303] on common-icon at bounding box center [1041, 302] width 24 height 24
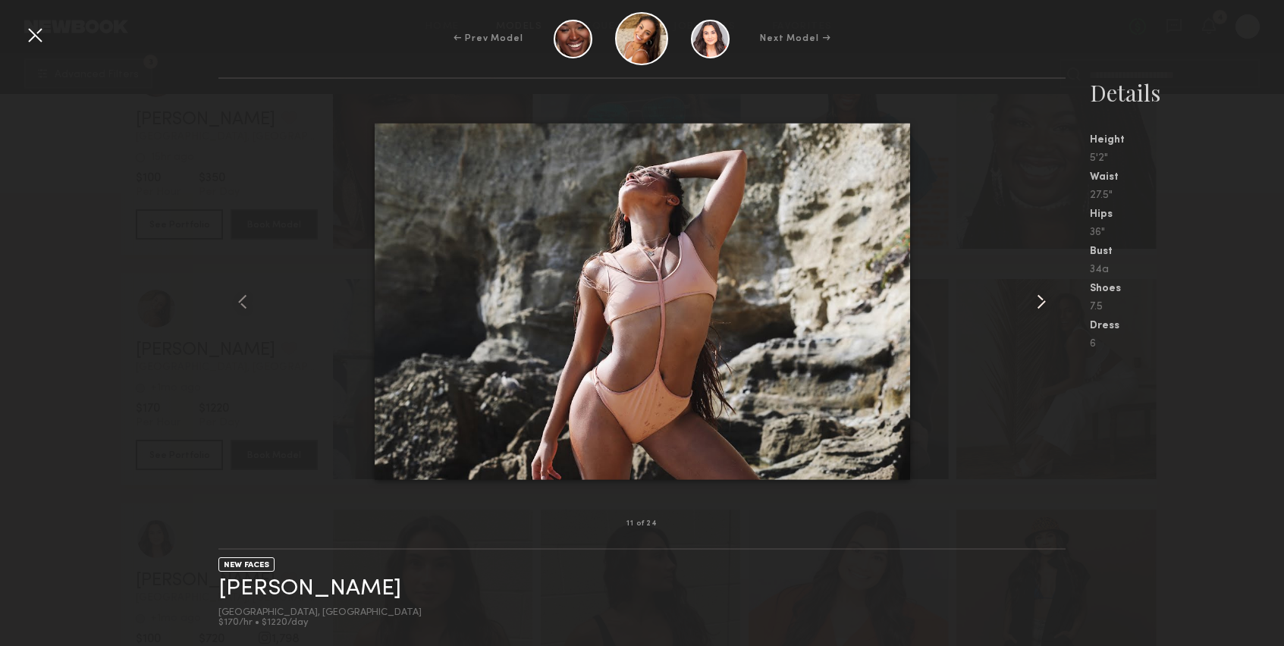
click at [1038, 303] on common-icon at bounding box center [1041, 302] width 24 height 24
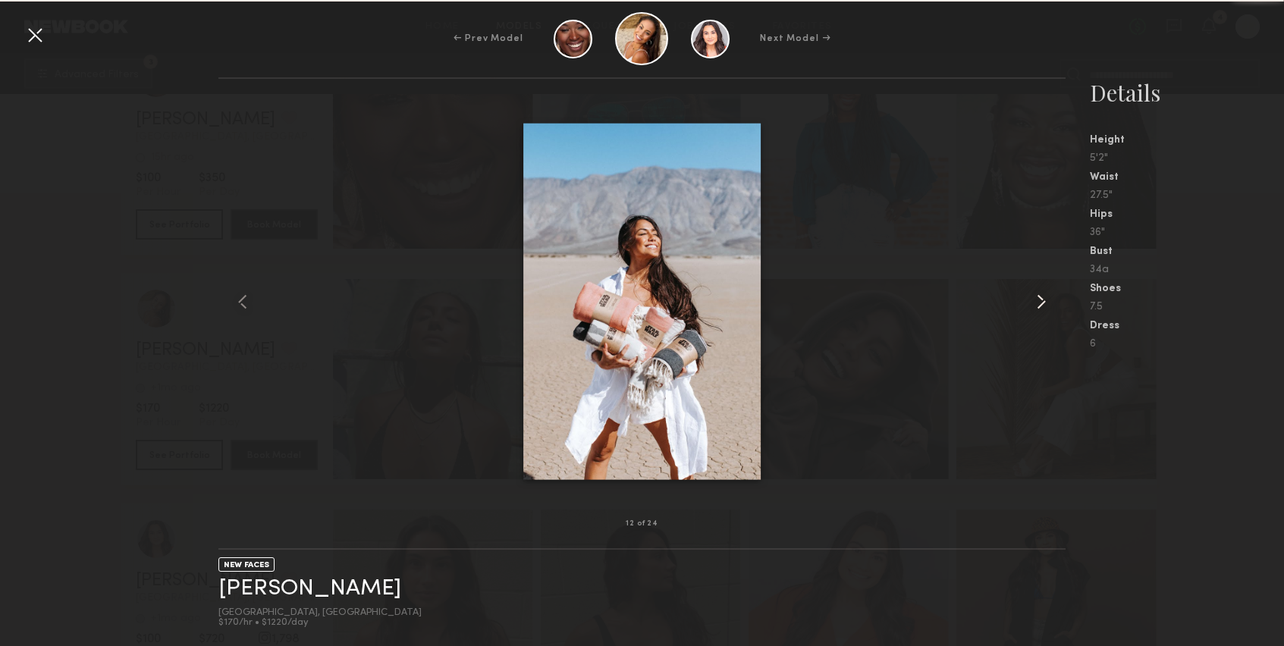
click at [1038, 303] on common-icon at bounding box center [1041, 302] width 24 height 24
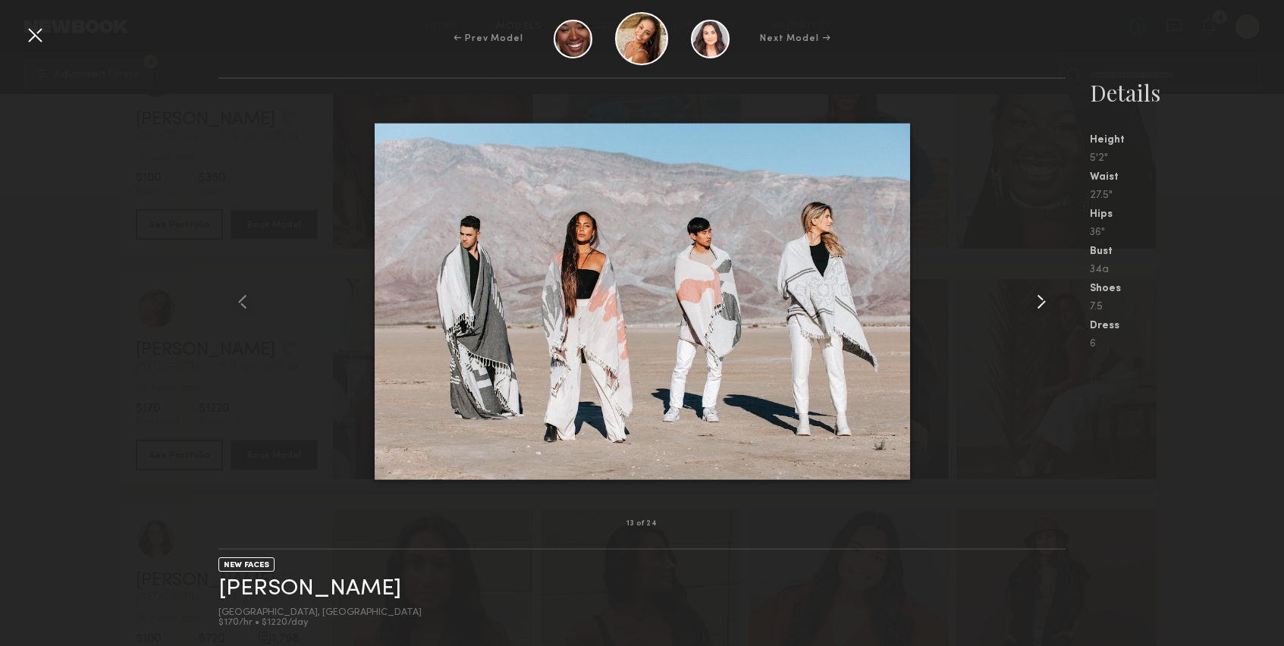
click at [1038, 303] on common-icon at bounding box center [1041, 302] width 24 height 24
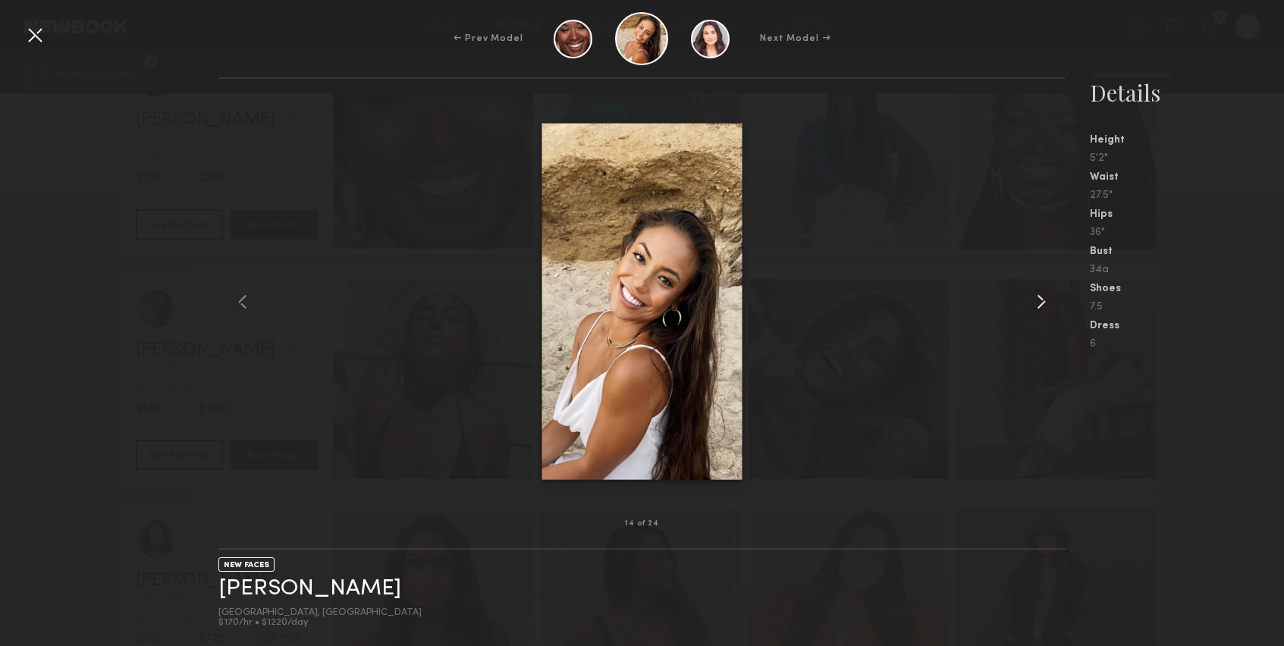
click at [1038, 303] on common-icon at bounding box center [1041, 302] width 24 height 24
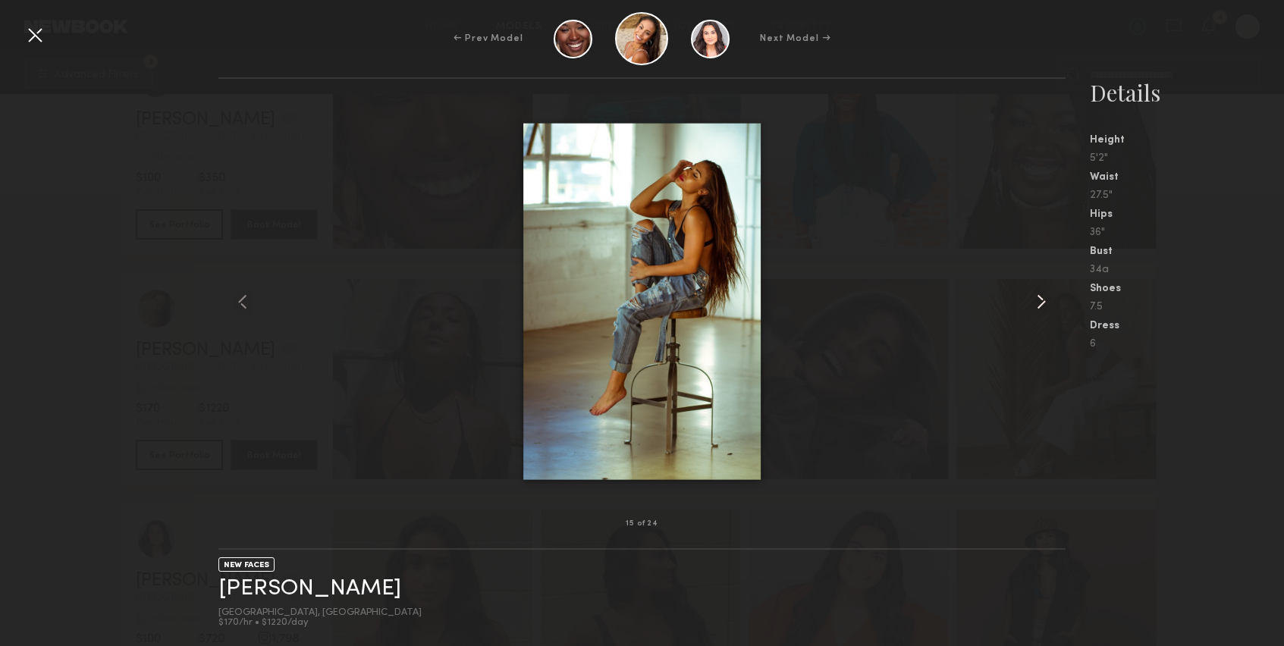
click at [1038, 303] on common-icon at bounding box center [1041, 302] width 24 height 24
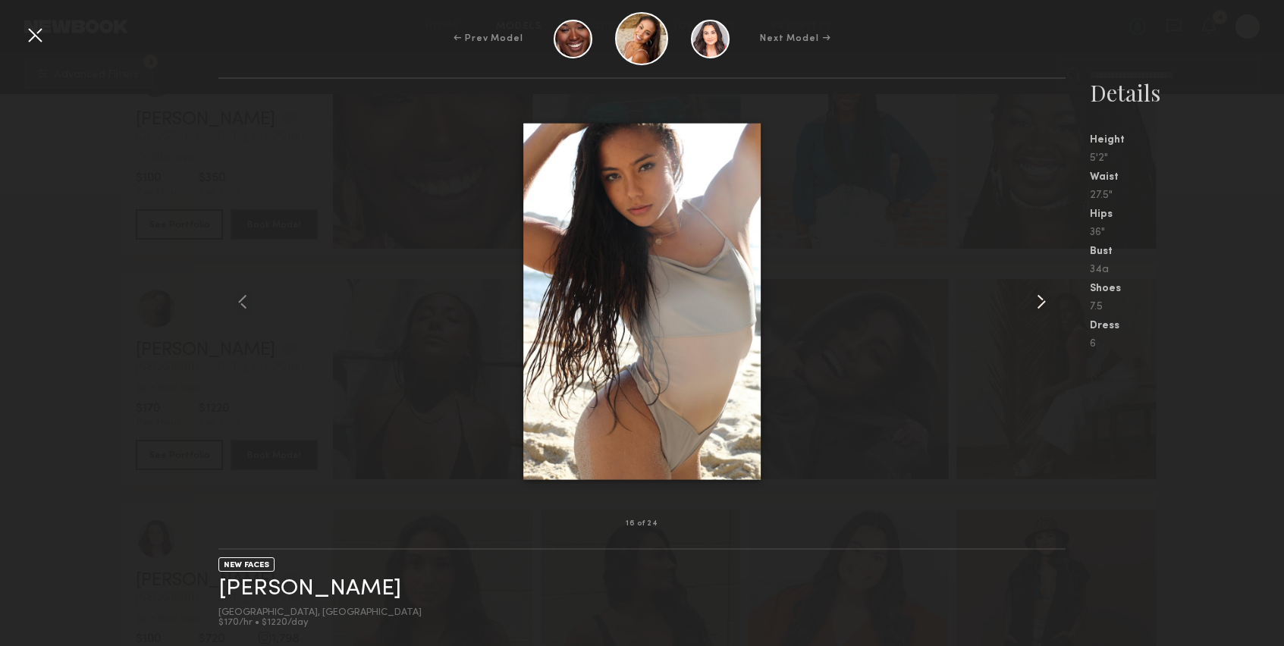
click at [1038, 303] on common-icon at bounding box center [1041, 302] width 24 height 24
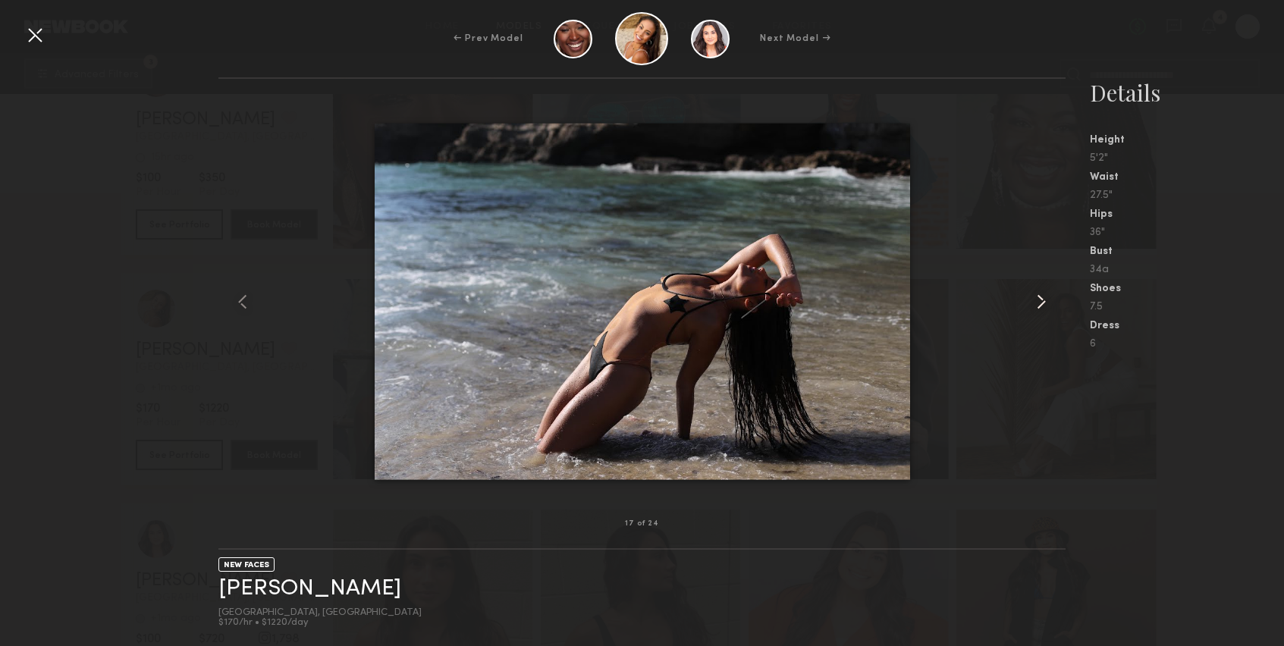
click at [1038, 303] on common-icon at bounding box center [1041, 302] width 24 height 24
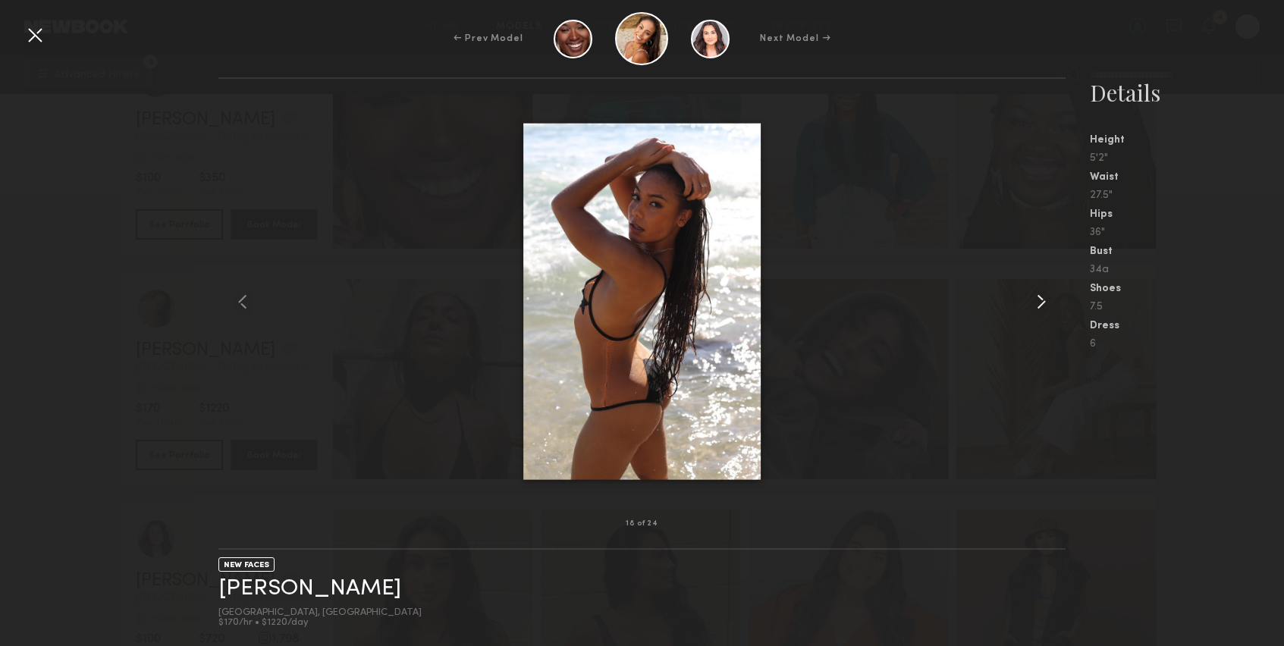
click at [1038, 303] on common-icon at bounding box center [1041, 302] width 24 height 24
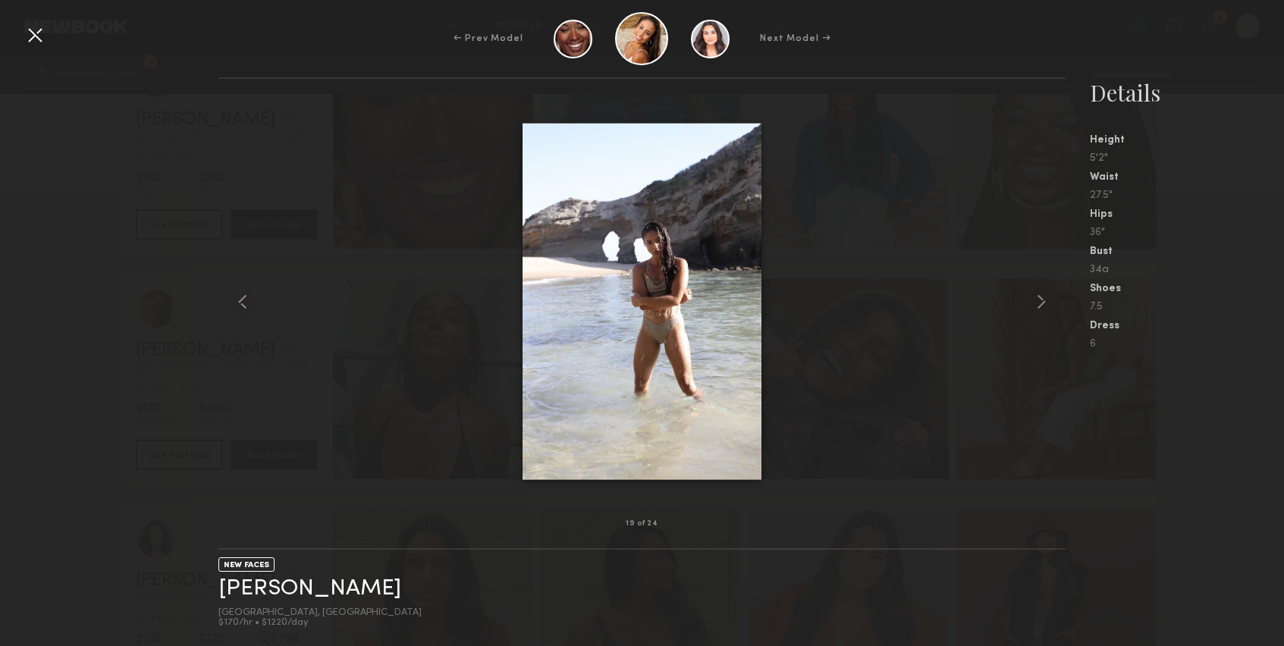
click at [34, 24] on div at bounding box center [35, 35] width 24 height 24
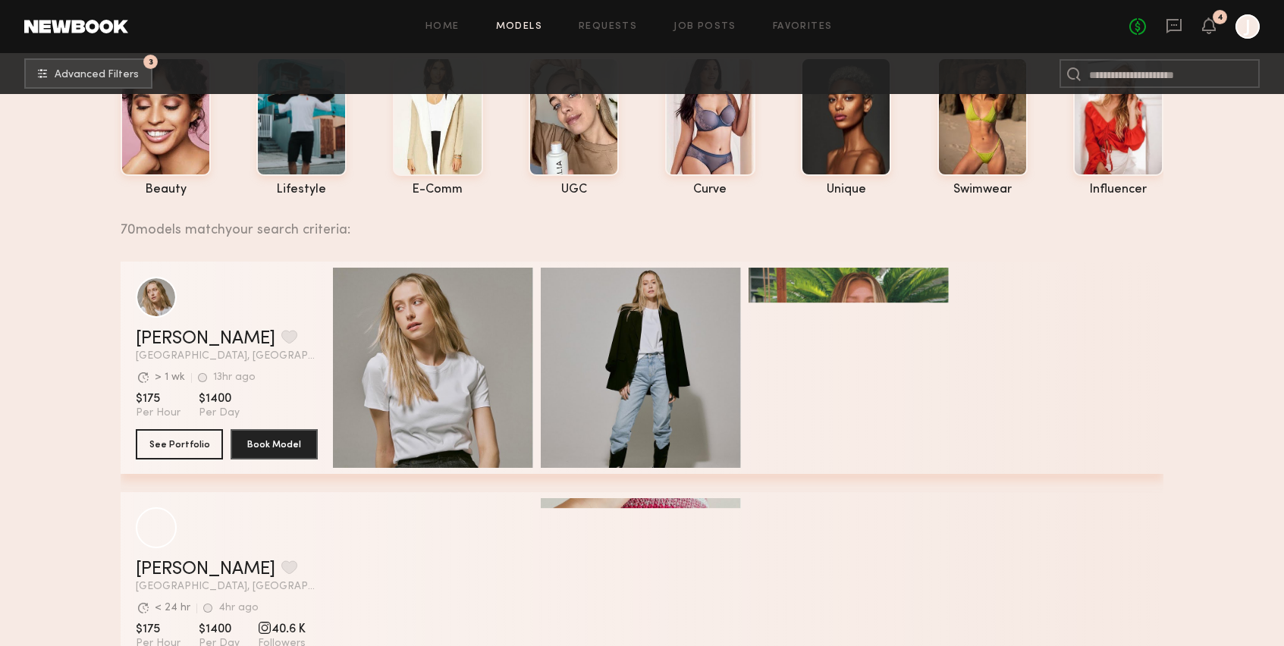
scroll to position [0, 0]
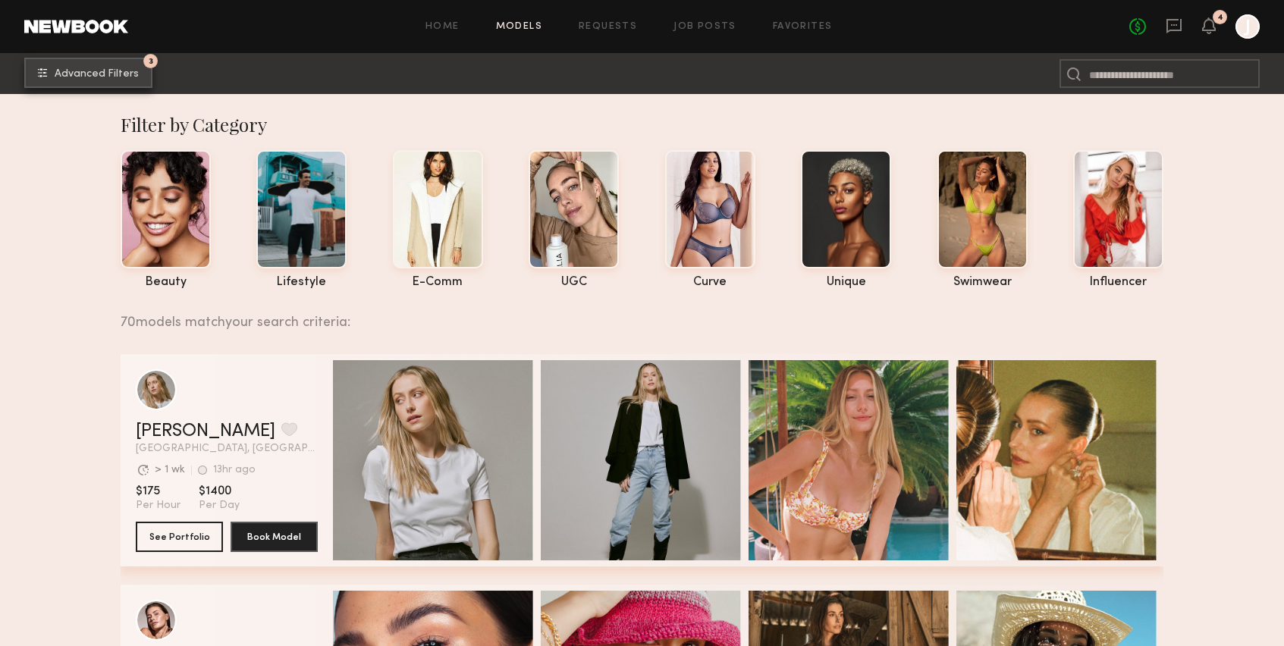
click at [132, 74] on span "Advanced Filters" at bounding box center [97, 74] width 84 height 11
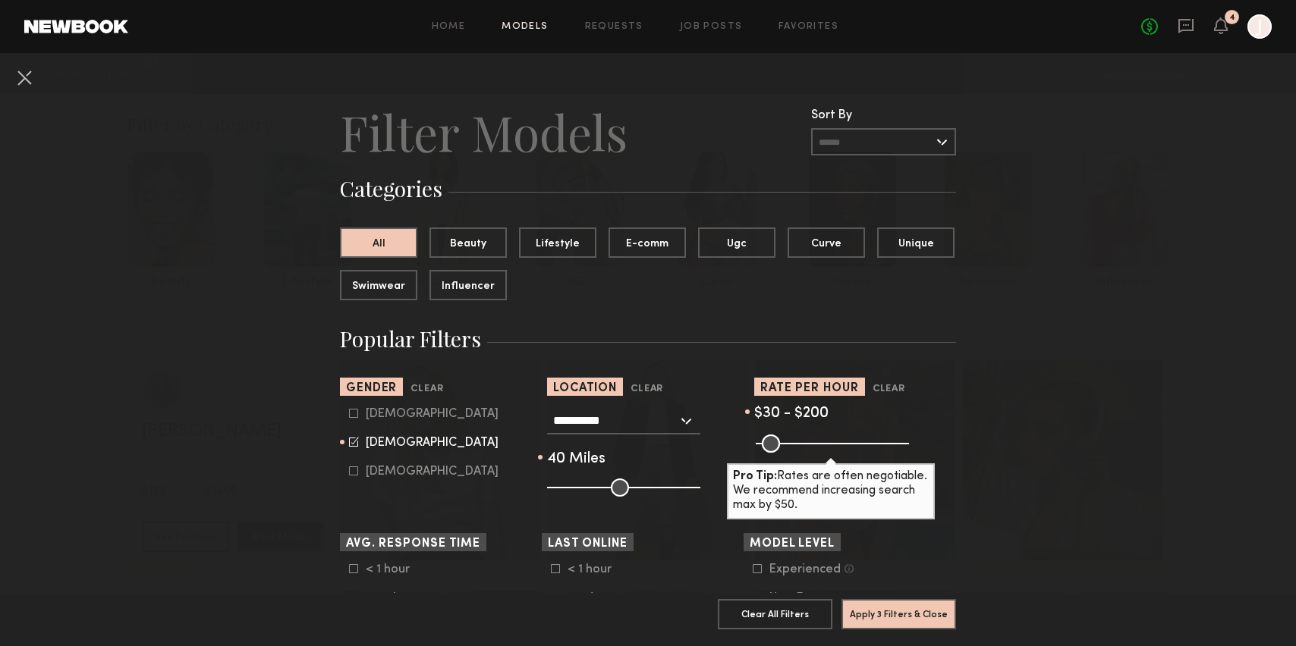
drag, startPoint x: 592, startPoint y: 482, endPoint x: 602, endPoint y: 484, distance: 10.9
type input "**"
click at [602, 484] on input "range" at bounding box center [623, 488] width 153 height 18
click at [881, 598] on button "Apply 3 Filters & Close" at bounding box center [898, 613] width 115 height 30
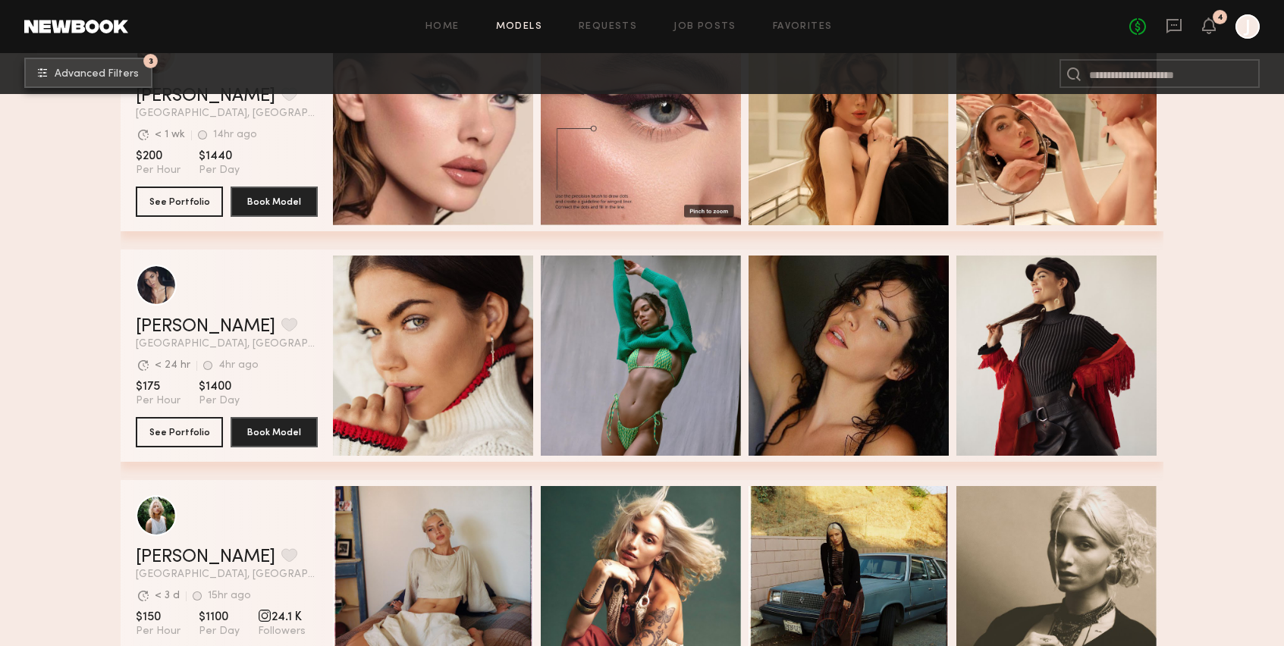
scroll to position [9903, 0]
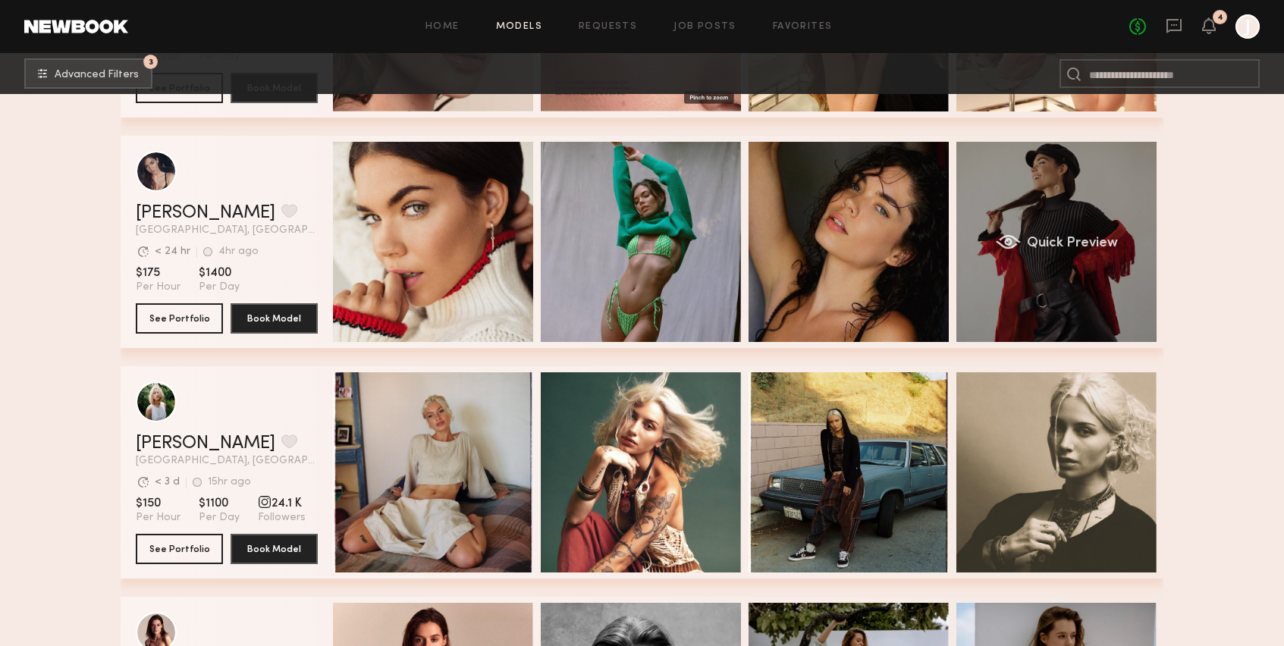
click at [1109, 256] on div "Quick Preview" at bounding box center [1057, 242] width 200 height 200
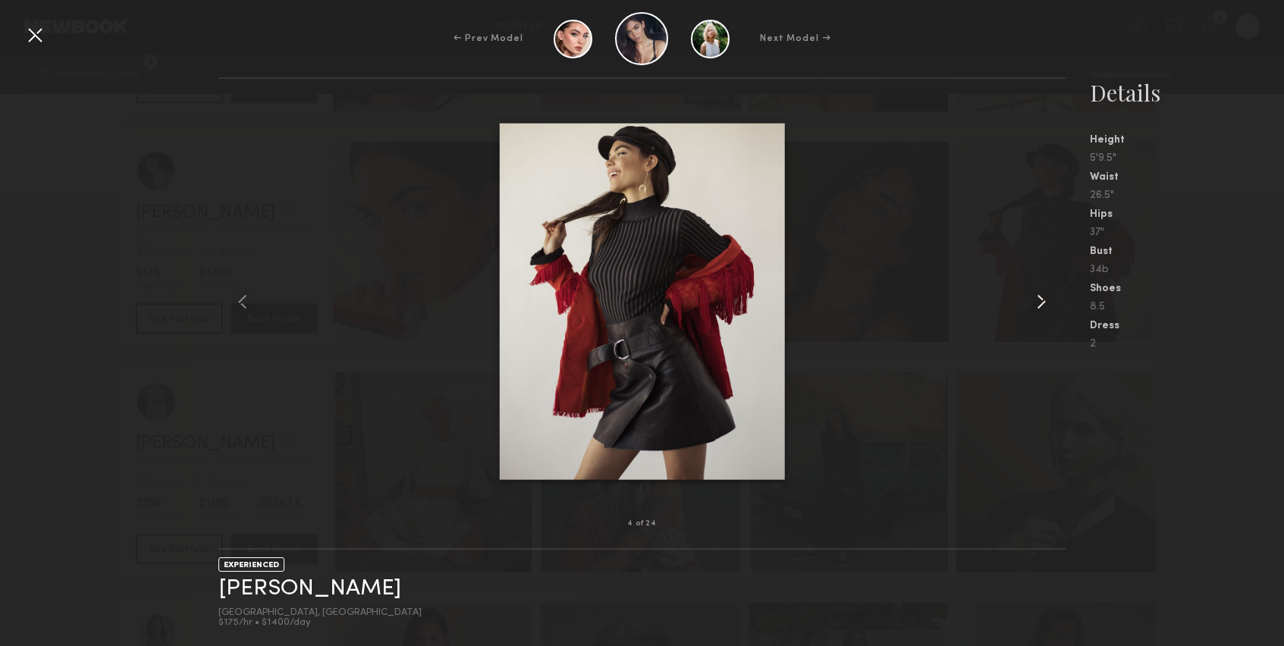
click at [1048, 306] on common-icon at bounding box center [1041, 302] width 24 height 24
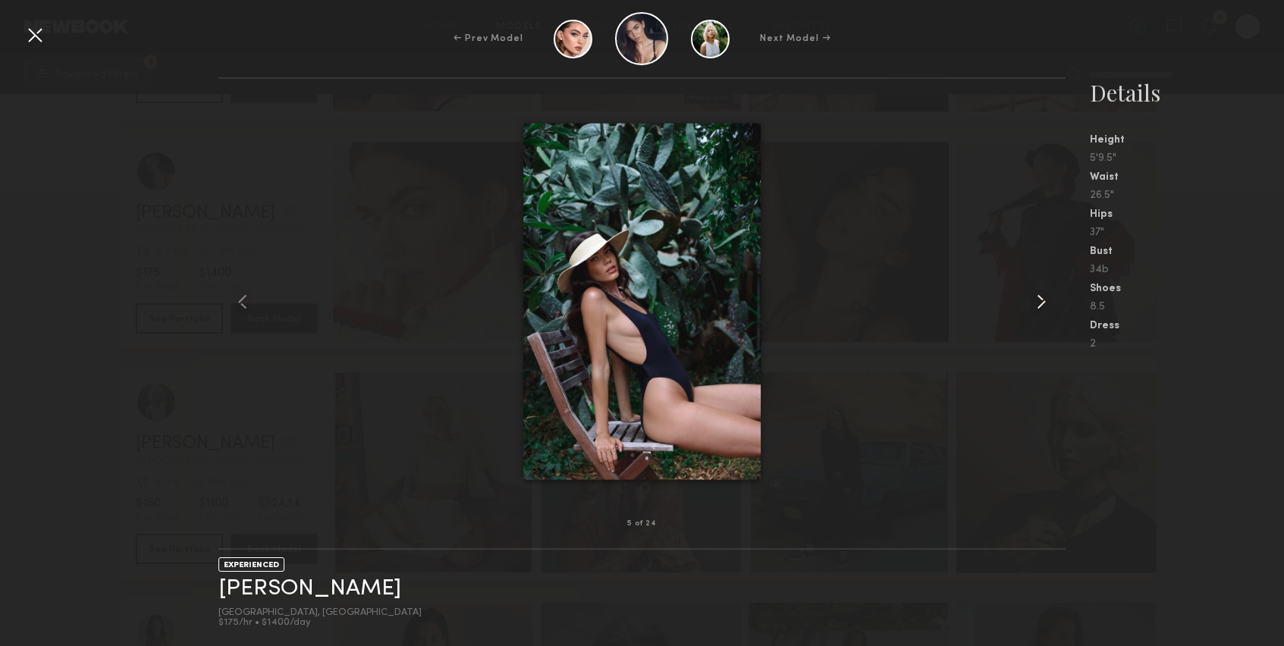
click at [1048, 306] on common-icon at bounding box center [1041, 302] width 24 height 24
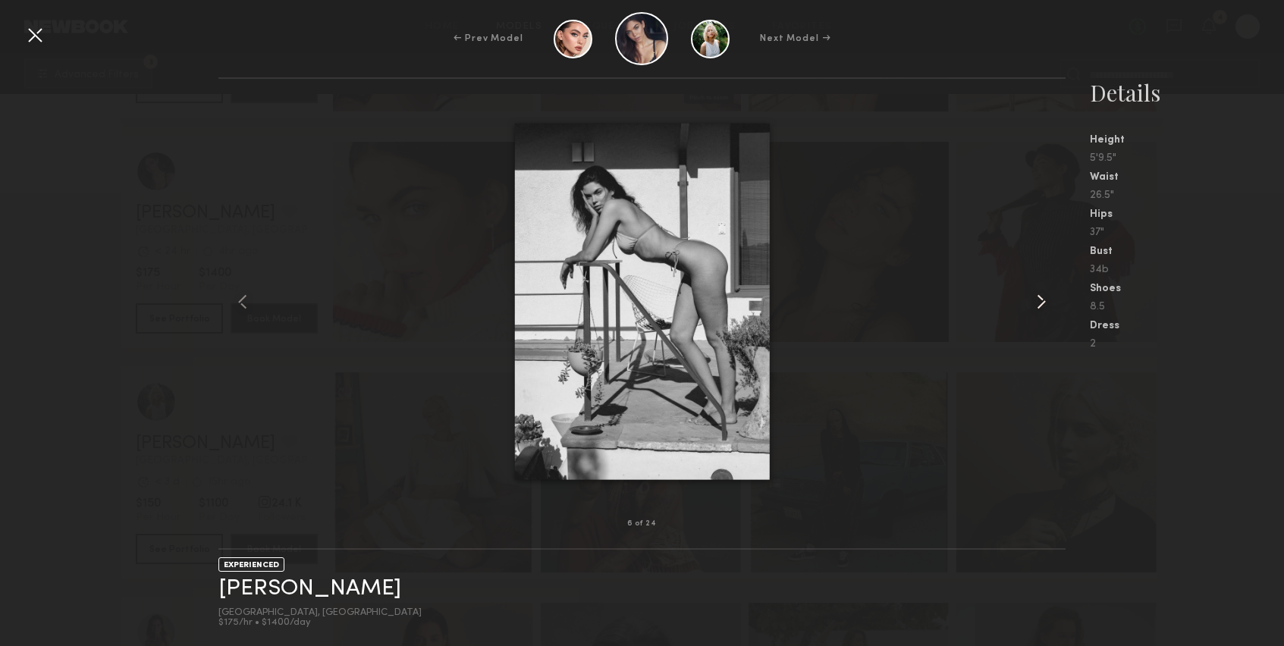
click at [1048, 306] on common-icon at bounding box center [1041, 302] width 24 height 24
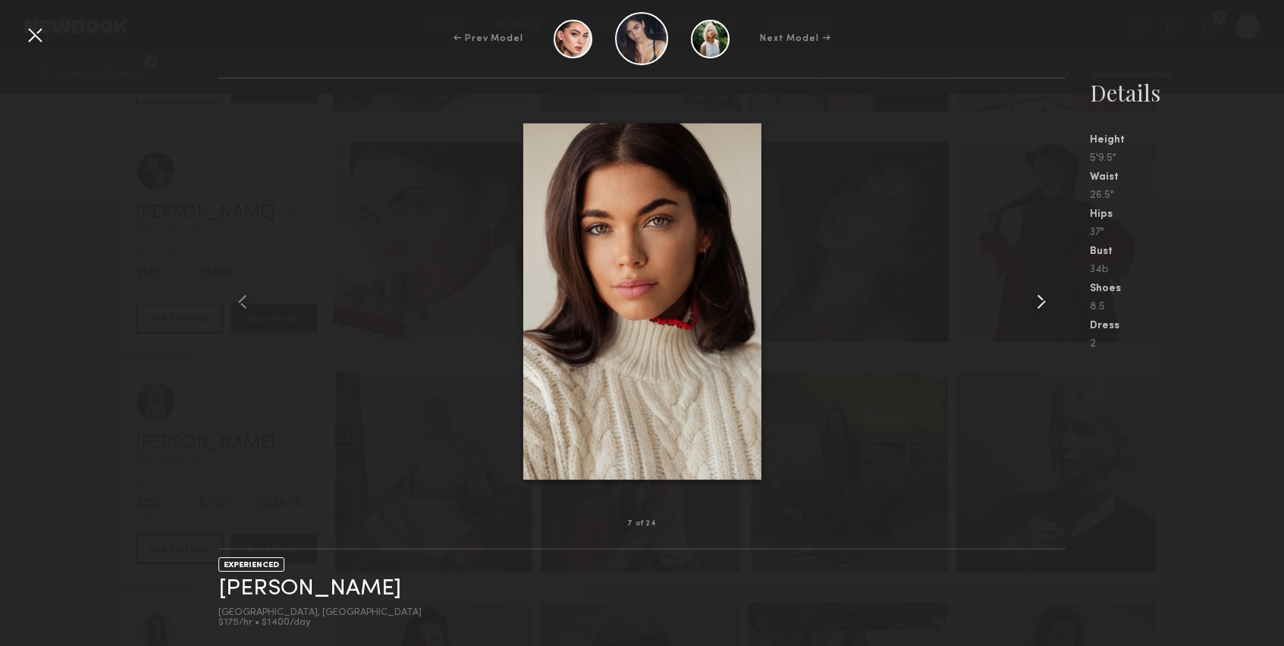
click at [1048, 306] on common-icon at bounding box center [1041, 302] width 24 height 24
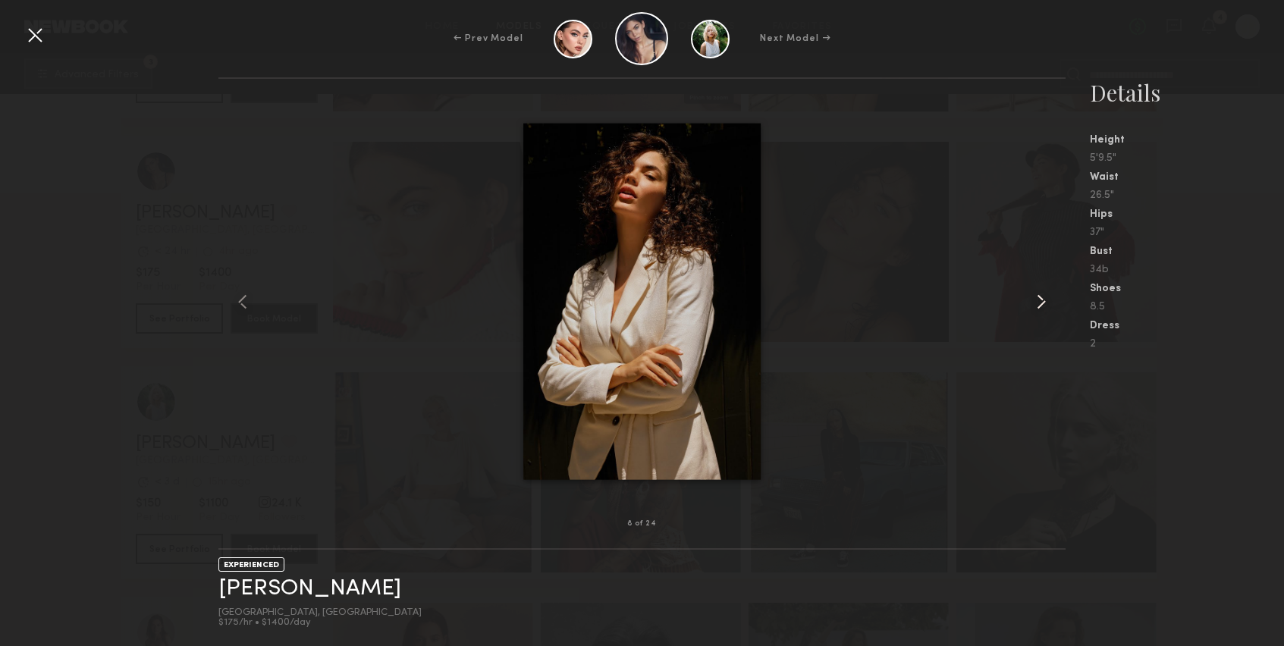
click at [1048, 306] on common-icon at bounding box center [1041, 302] width 24 height 24
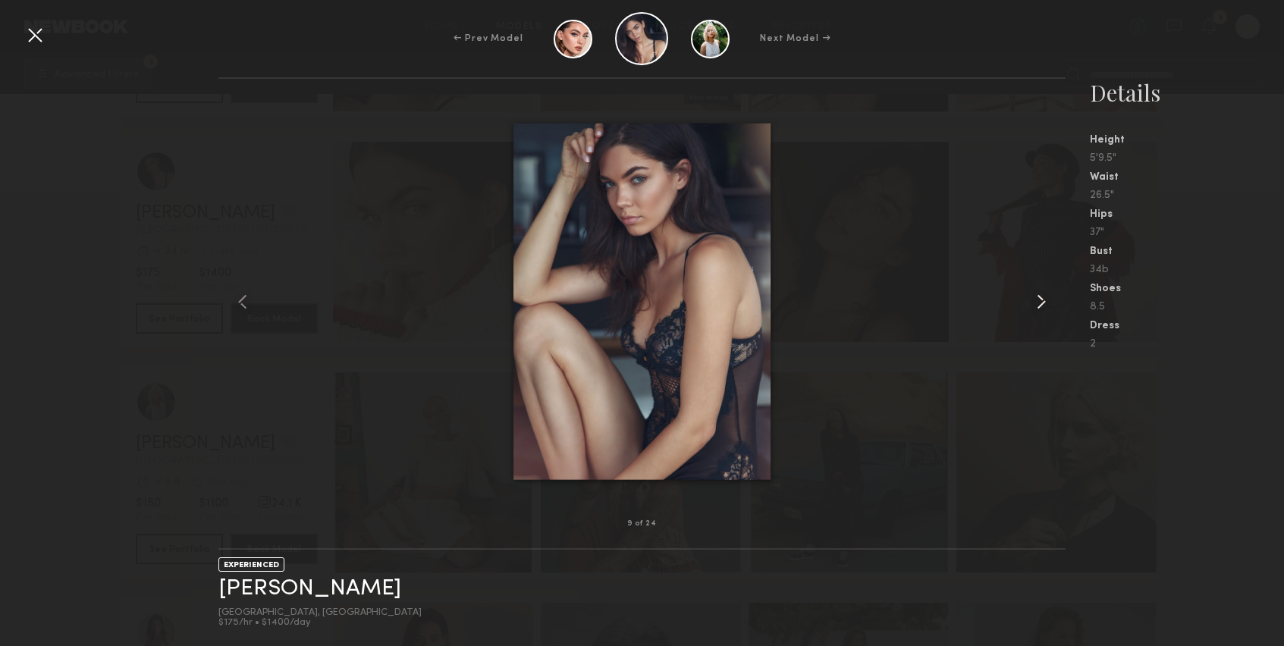
click at [1048, 306] on common-icon at bounding box center [1041, 302] width 24 height 24
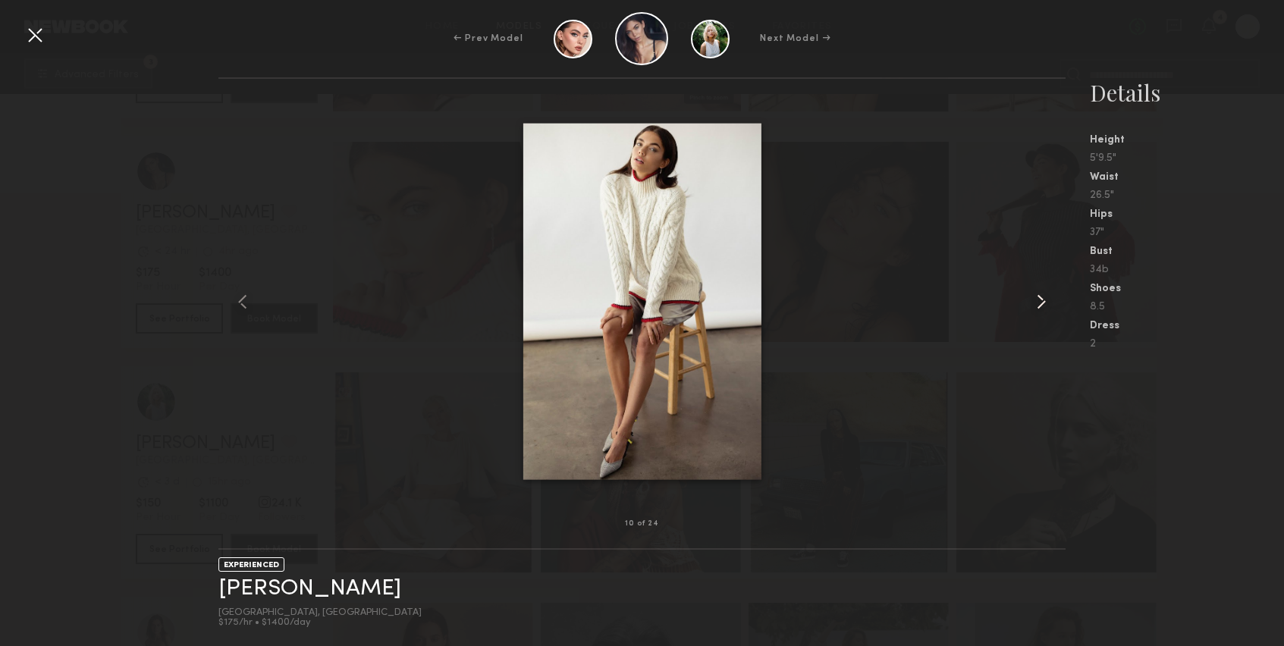
click at [1048, 306] on common-icon at bounding box center [1041, 302] width 24 height 24
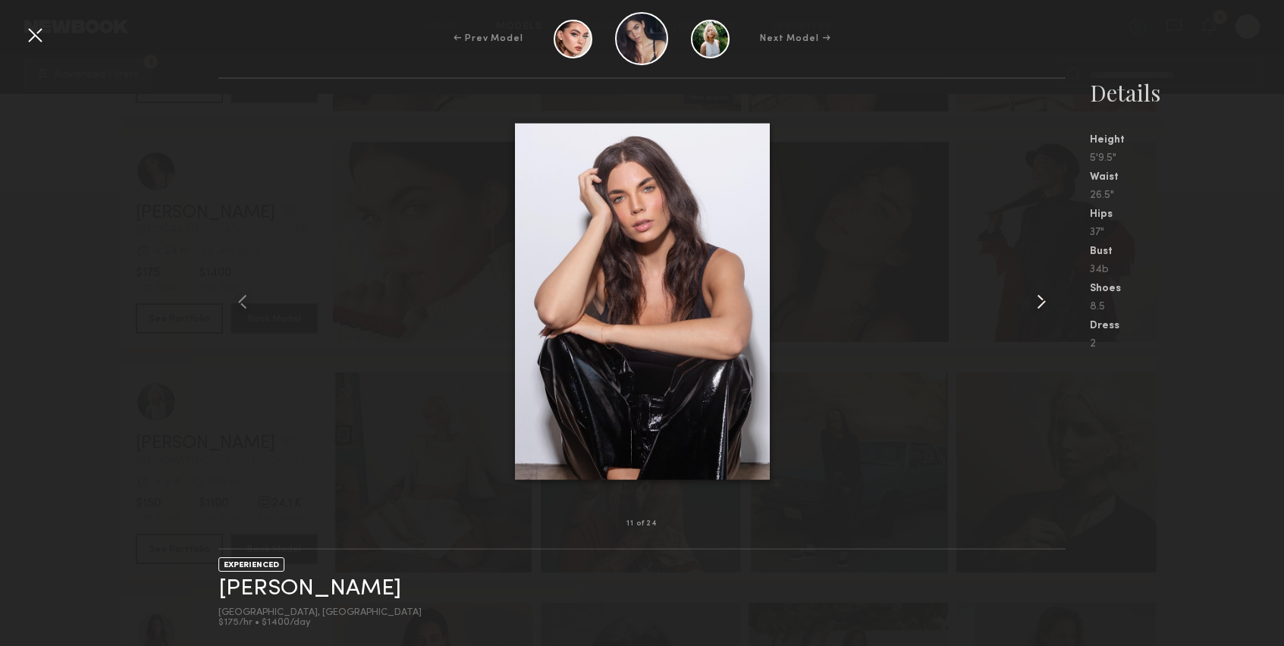
click at [1048, 306] on common-icon at bounding box center [1041, 302] width 24 height 24
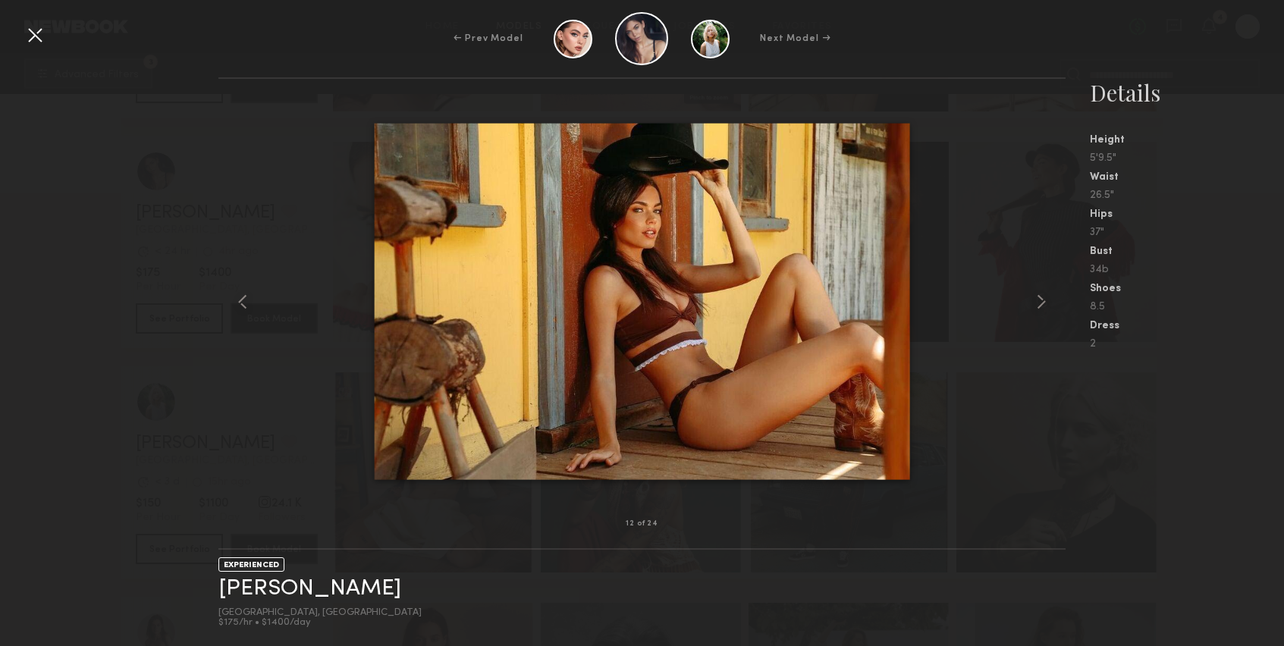
click at [33, 35] on div at bounding box center [35, 35] width 24 height 24
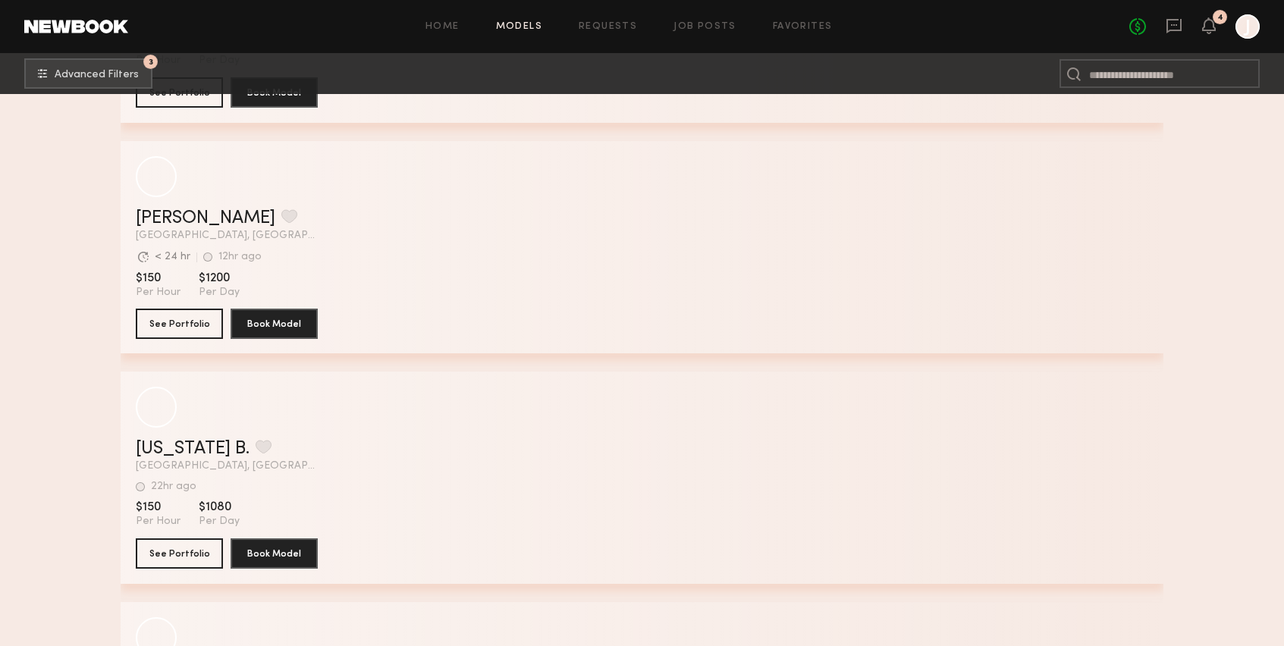
scroll to position [28793, 0]
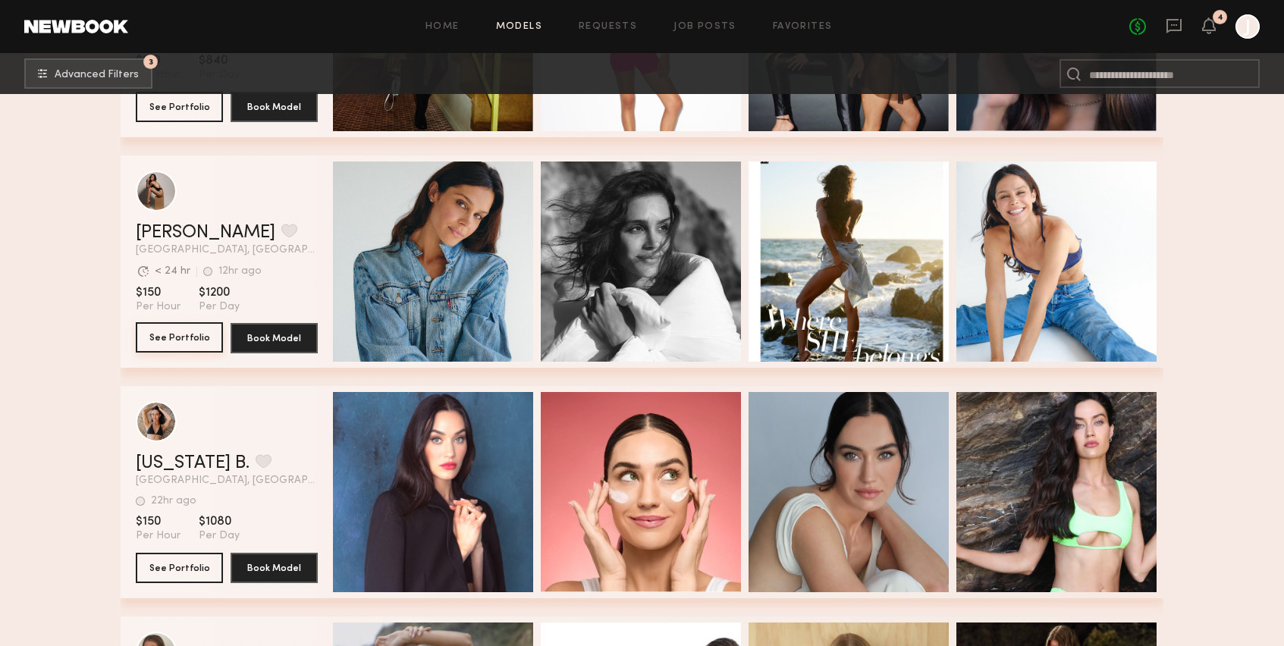
click at [201, 330] on button "See Portfolio" at bounding box center [179, 337] width 87 height 30
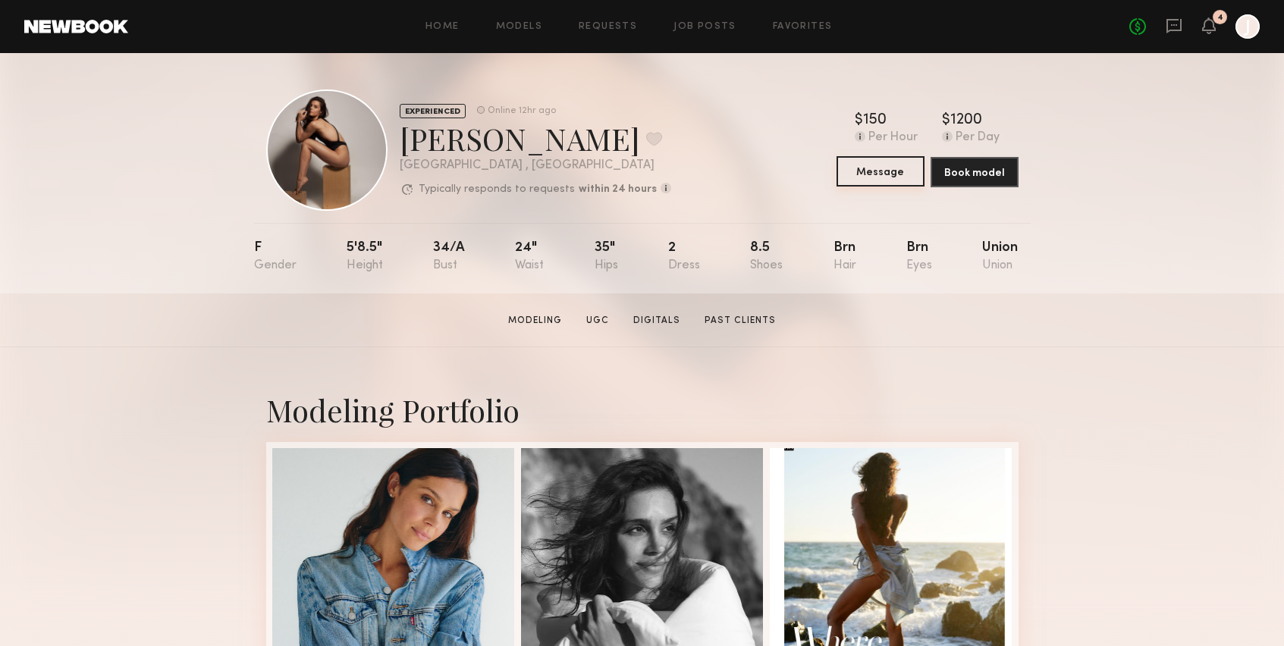
click at [874, 180] on button "Message" at bounding box center [881, 171] width 88 height 30
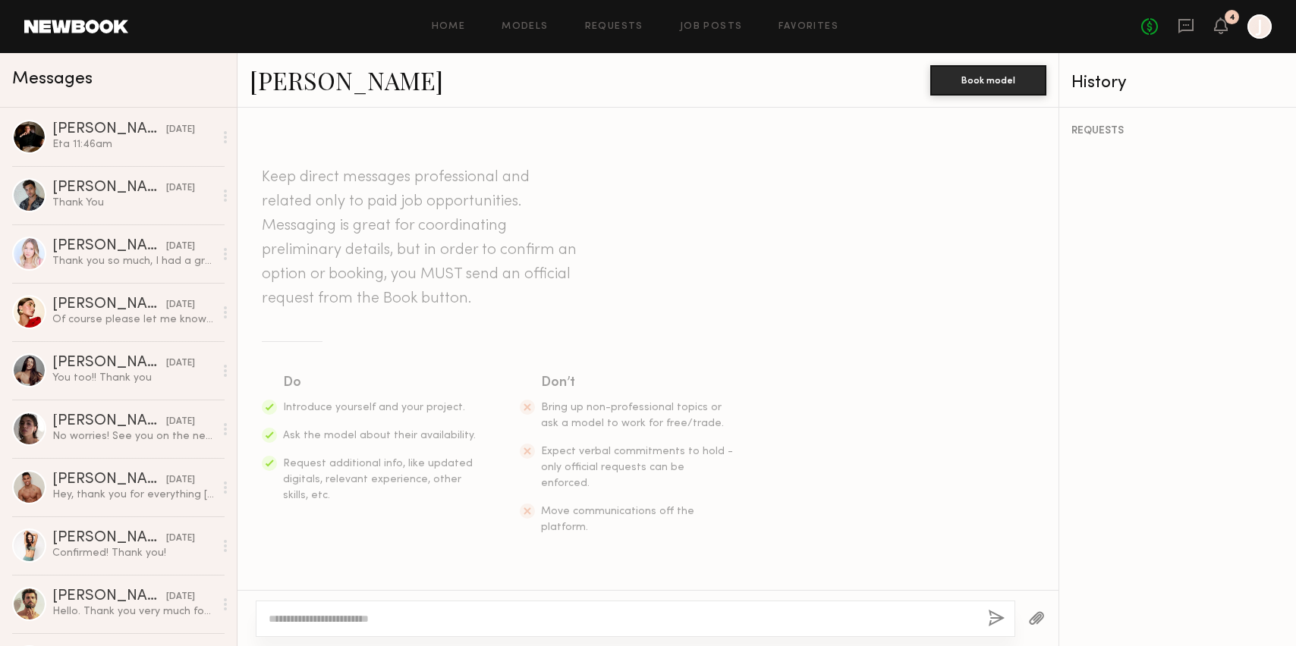
click at [406, 611] on textarea at bounding box center [622, 618] width 707 height 15
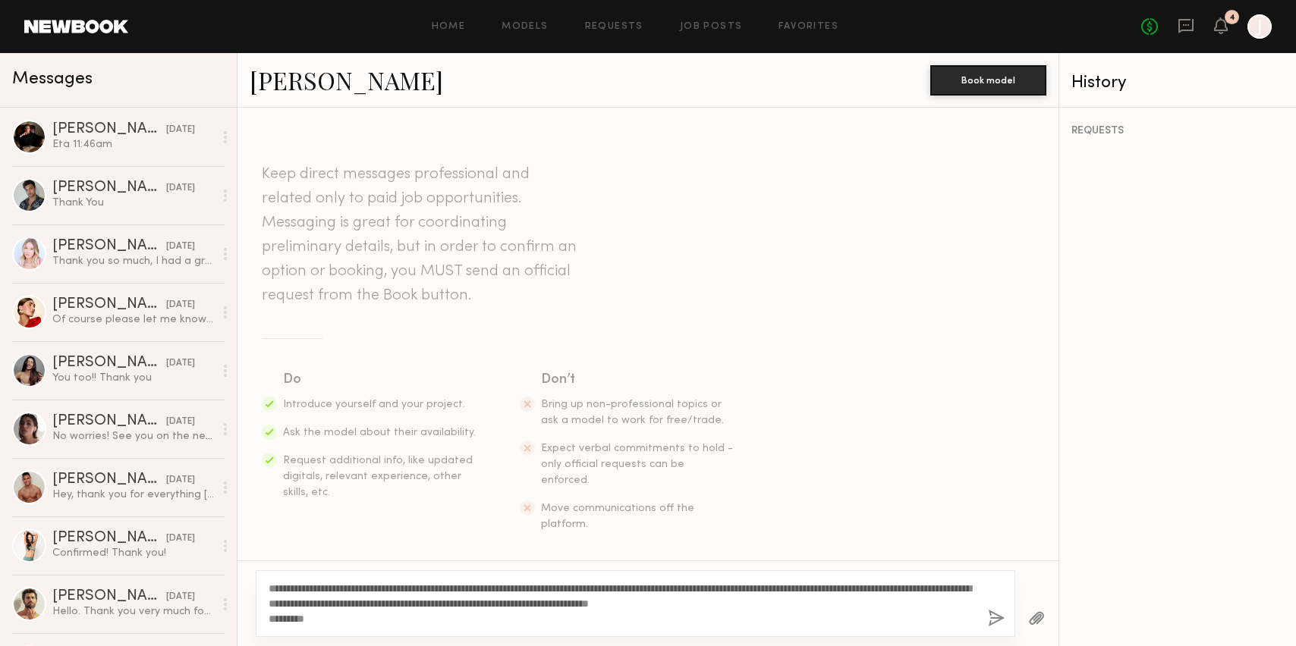
type textarea "**********"
click at [994, 617] on button "button" at bounding box center [996, 619] width 17 height 19
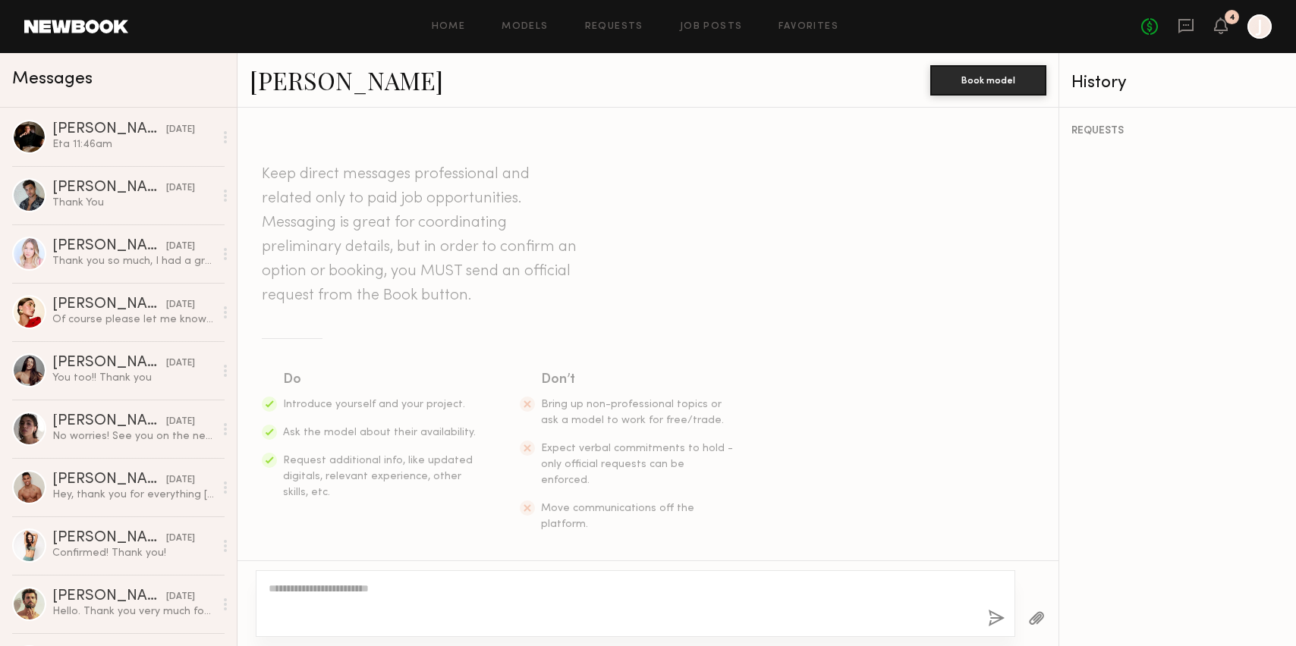
scroll to position [242, 0]
